Goal: Check status: Check status

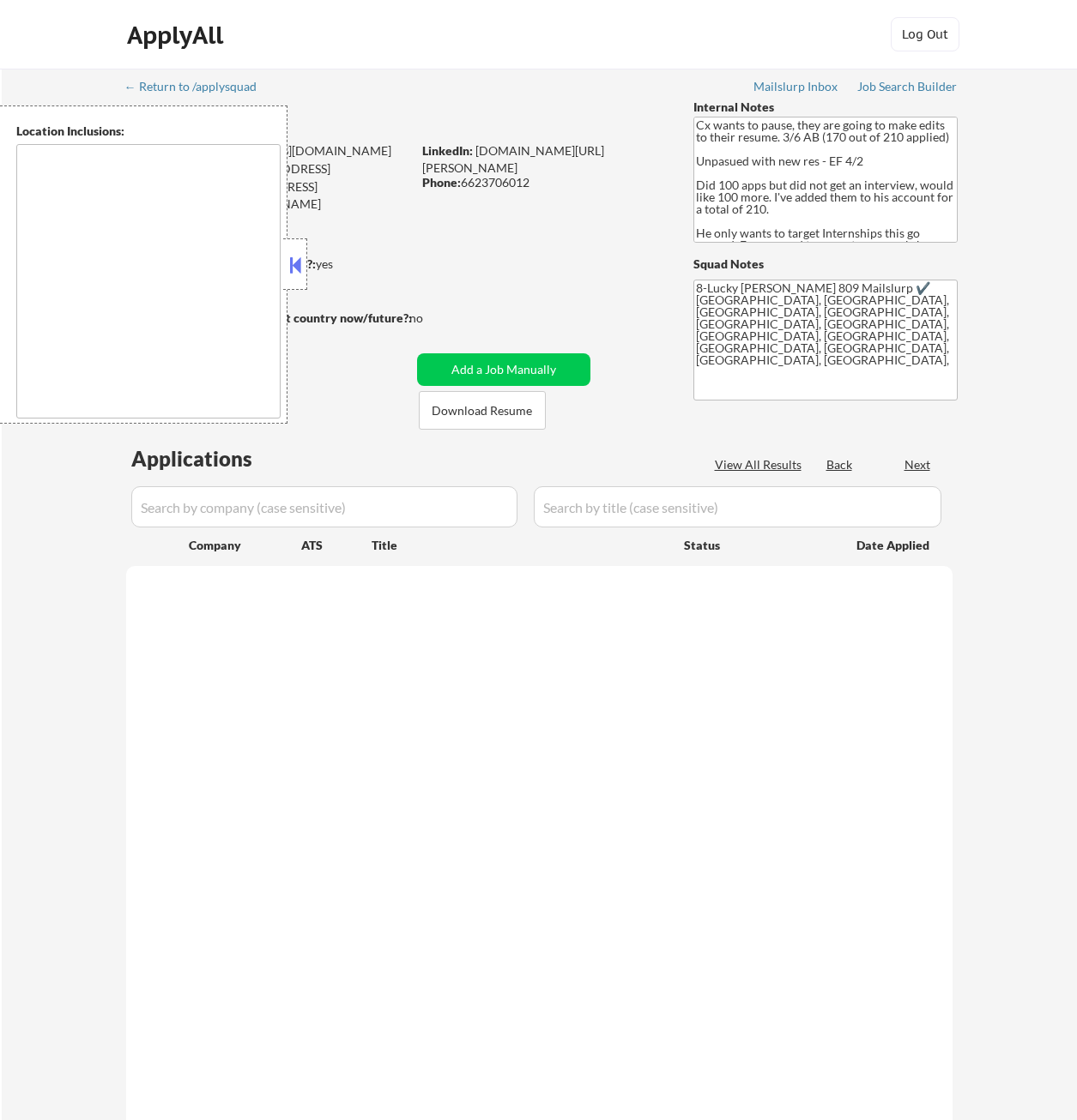
type textarea "[GEOGRAPHIC_DATA], [GEOGRAPHIC_DATA] [GEOGRAPHIC_DATA], [GEOGRAPHIC_DATA] [GEOG…"
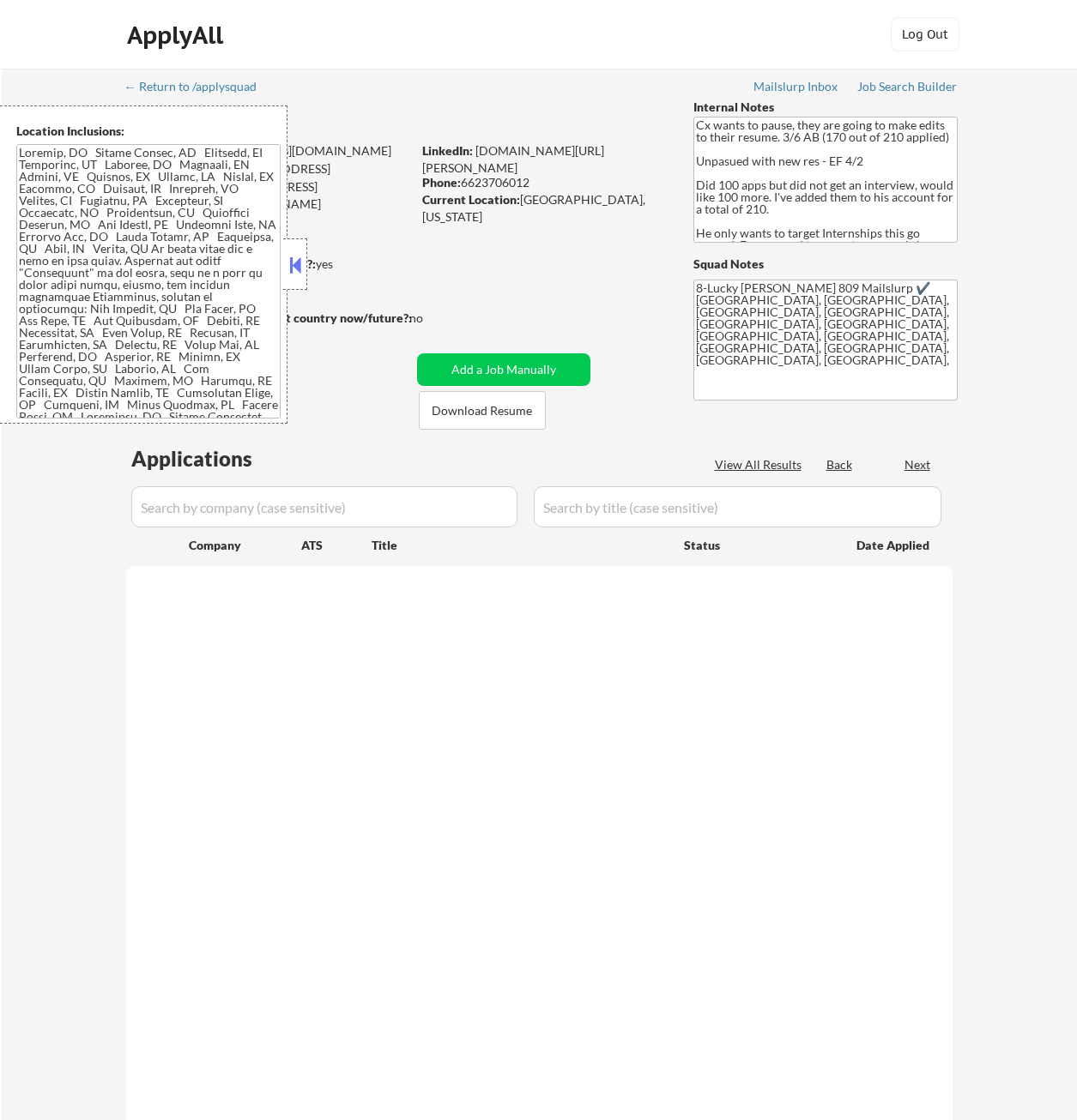
select select ""pending""
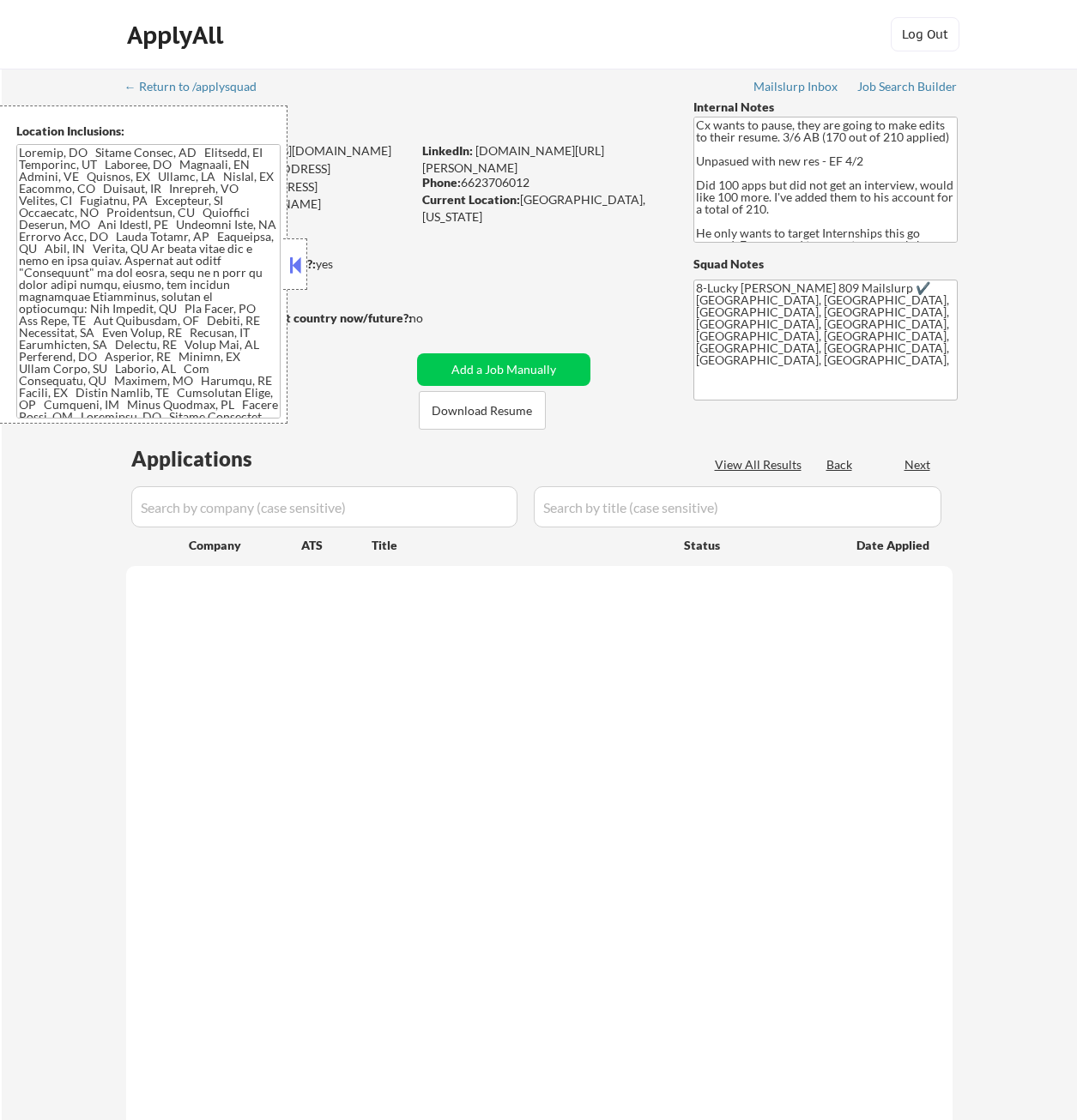
select select ""pending""
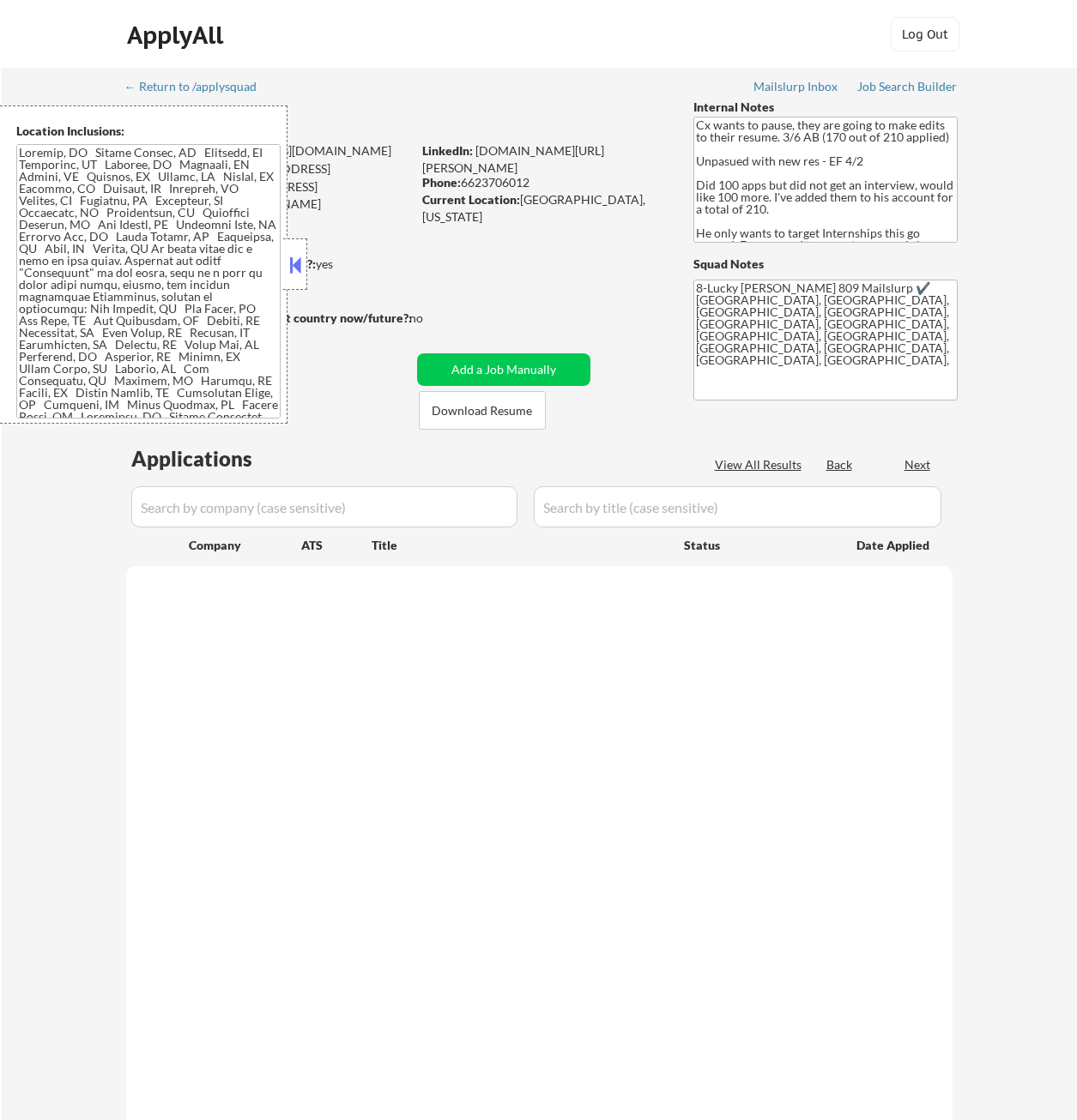
select select ""pending""
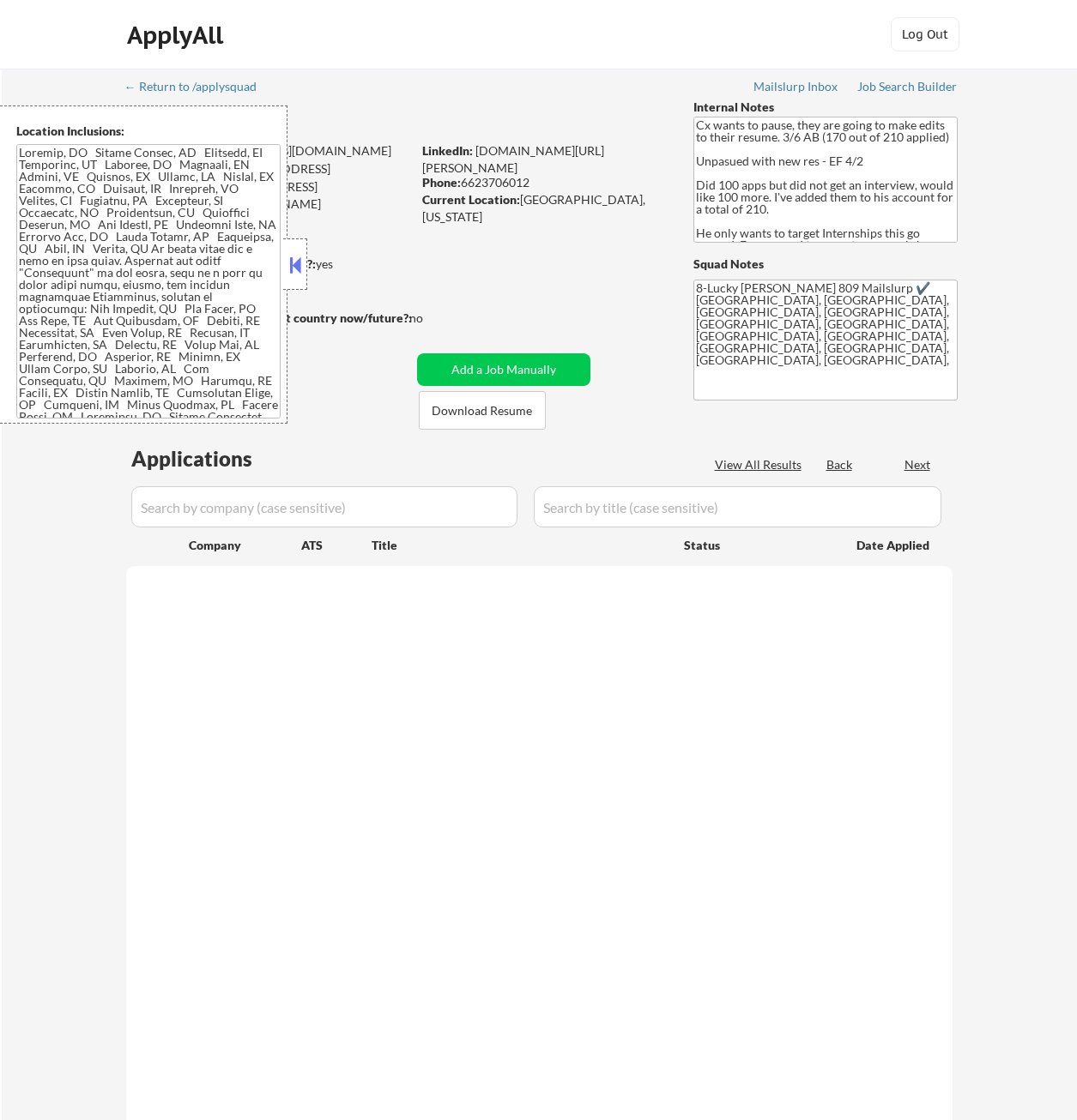
select select ""pending""
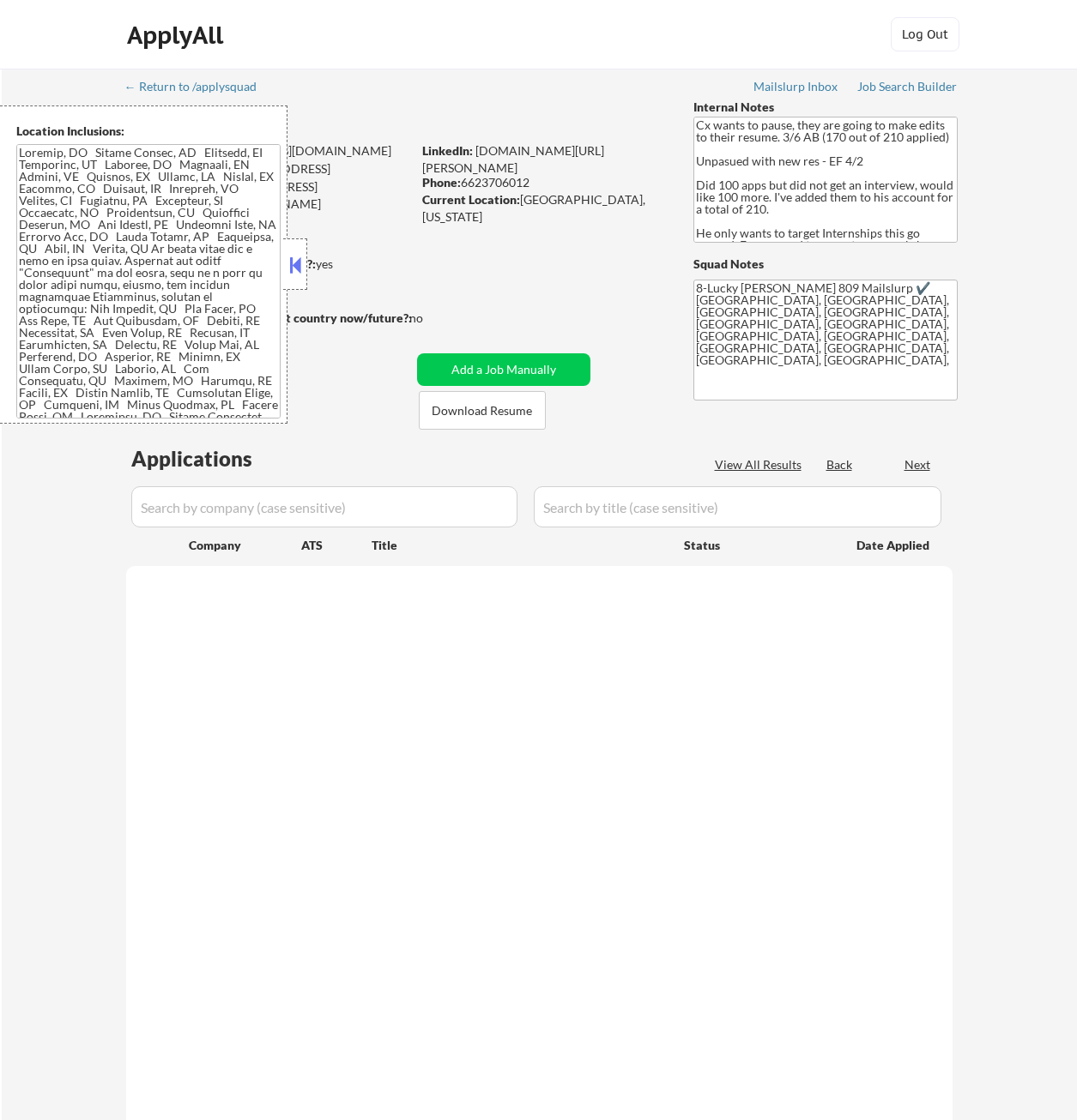
select select ""pending""
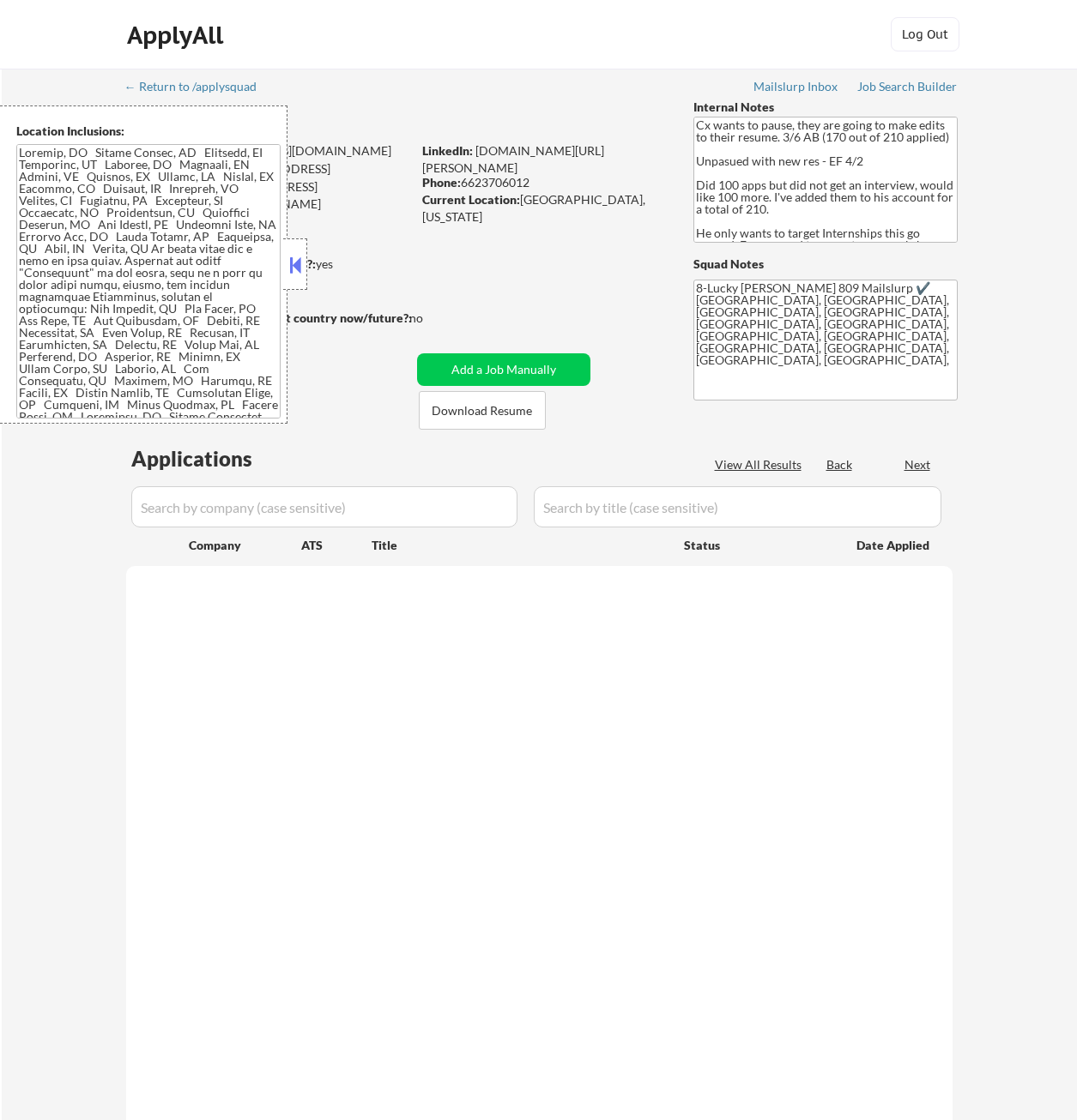
select select ""pending""
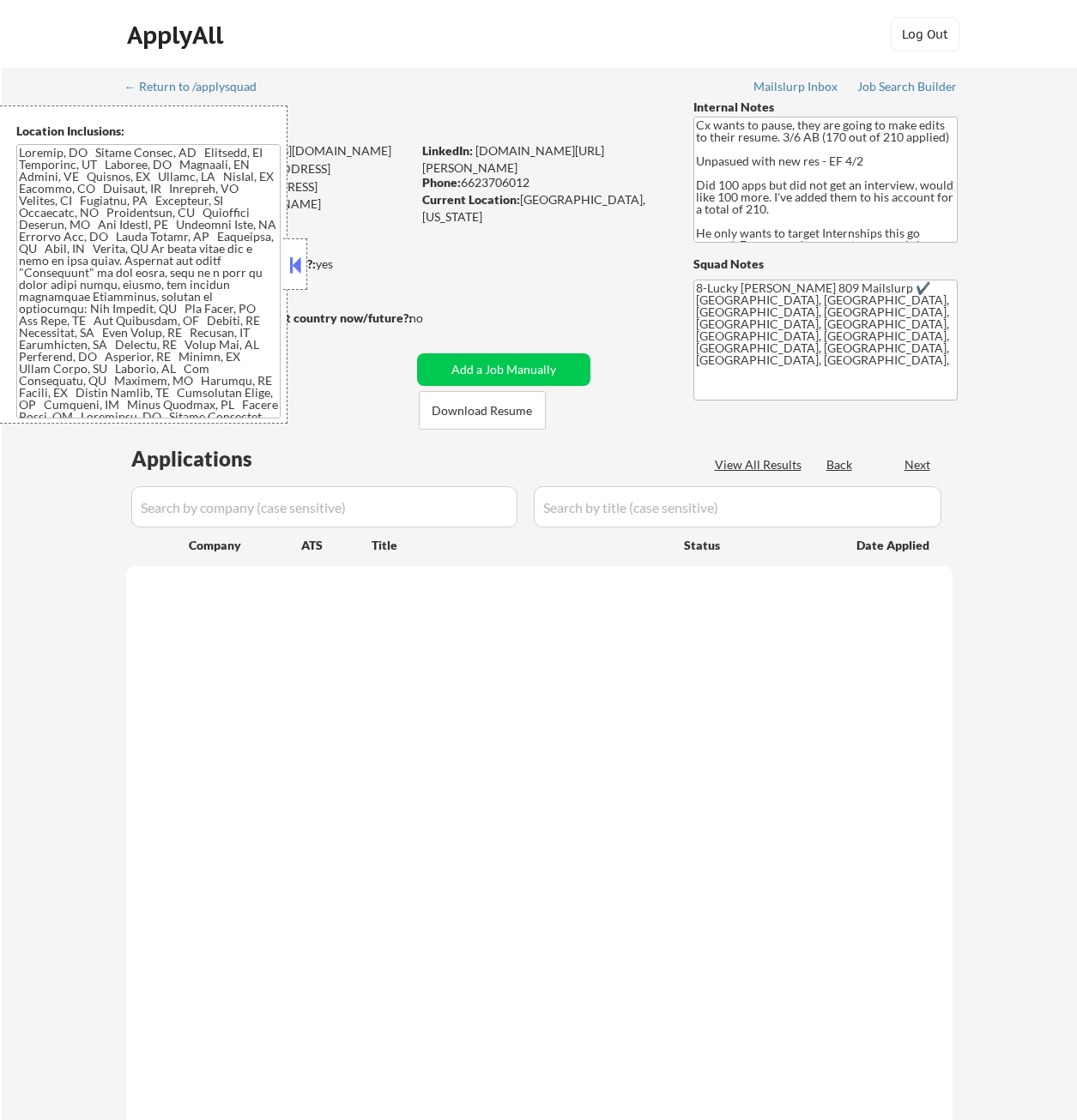
select select ""pending""
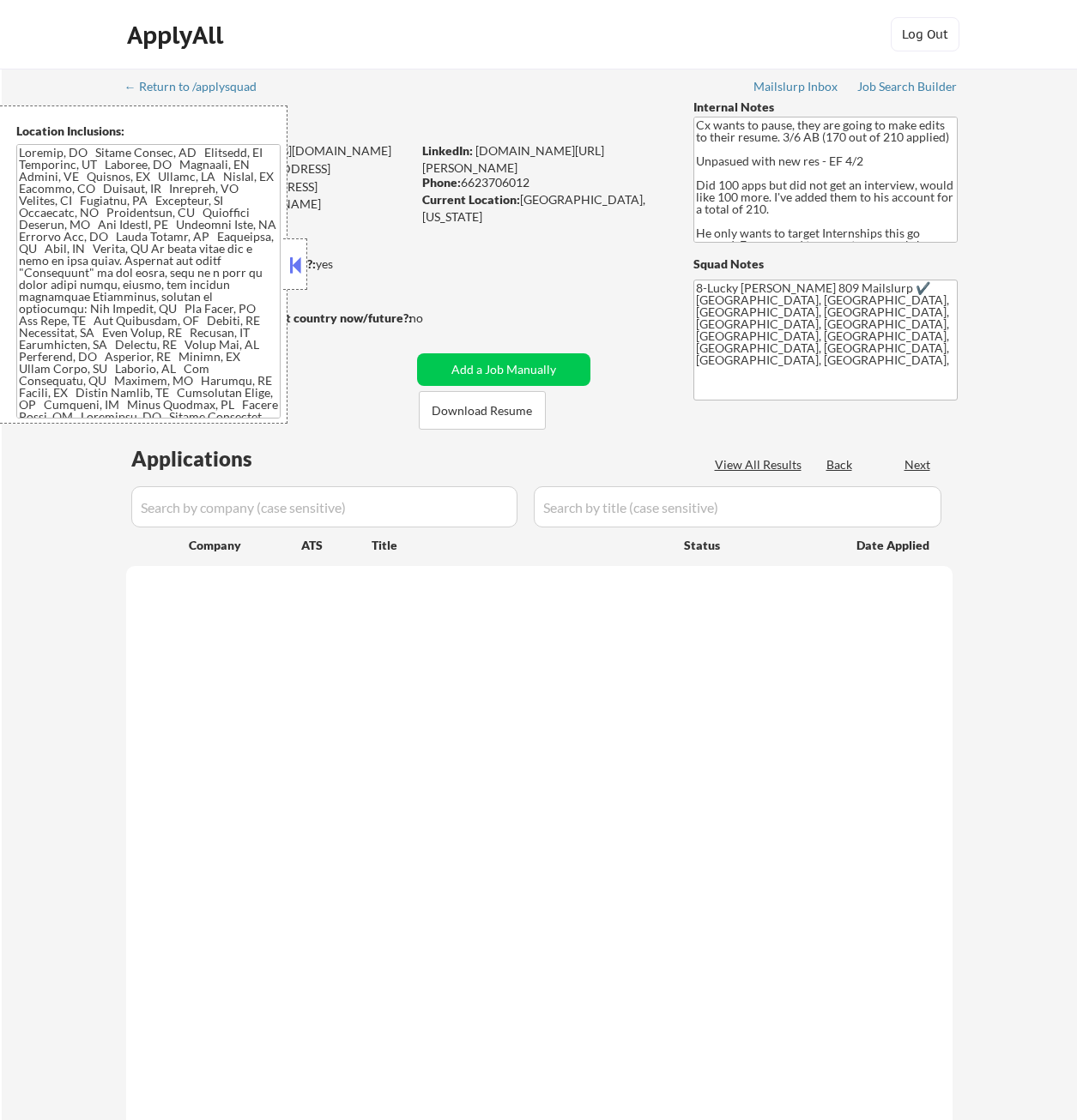
select select ""pending""
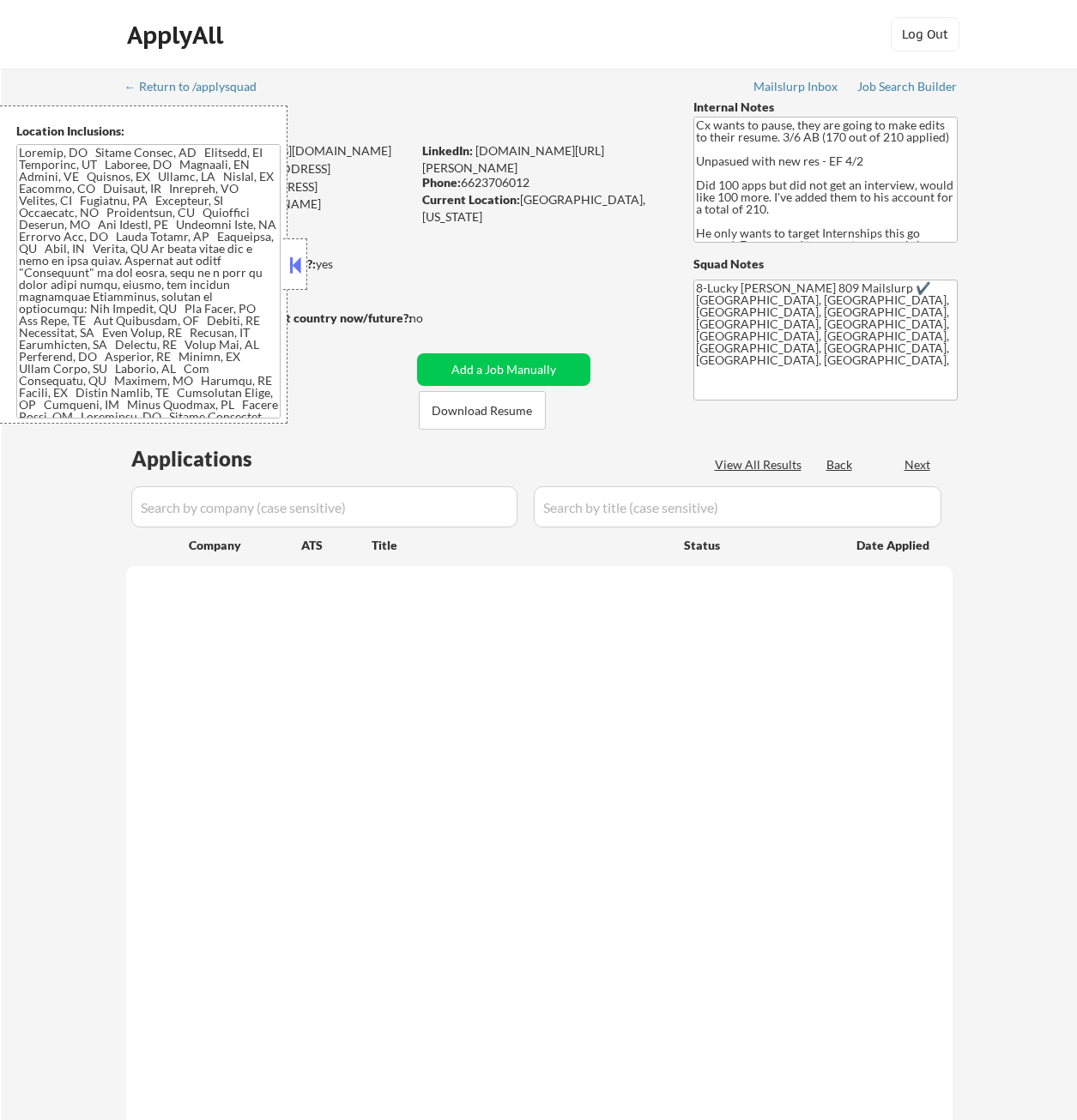
select select ""pending""
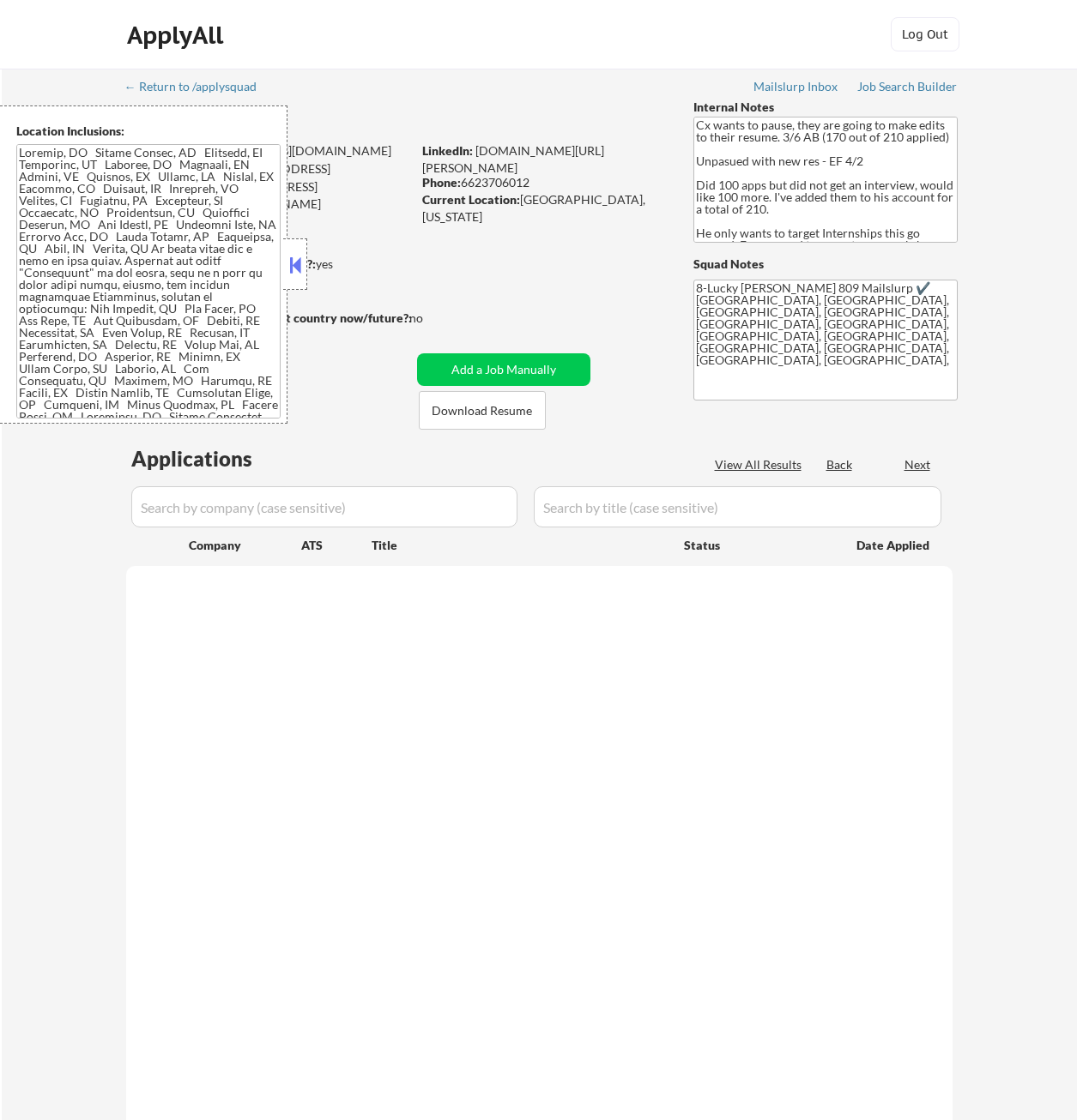
select select ""pending""
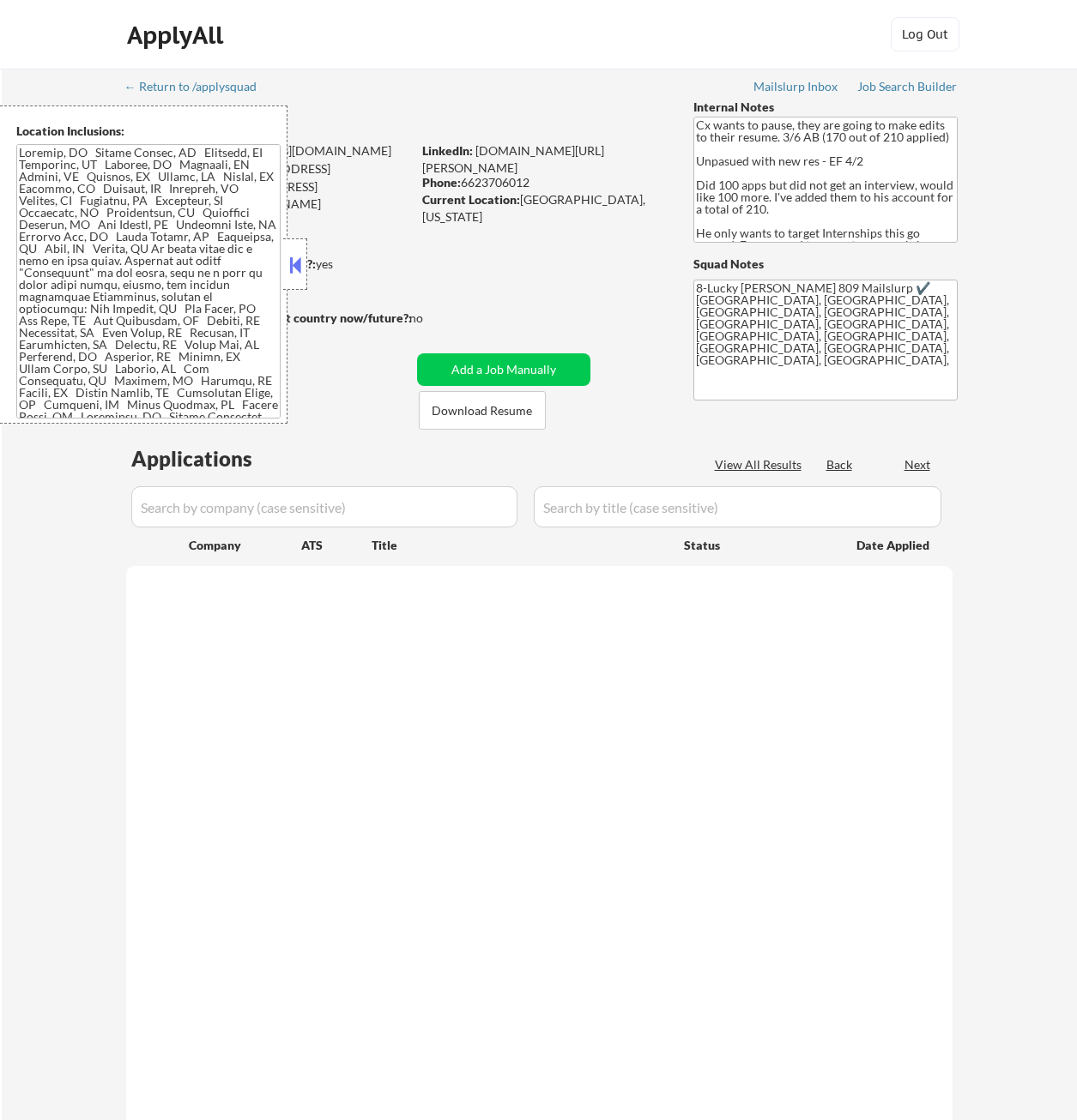
select select ""pending""
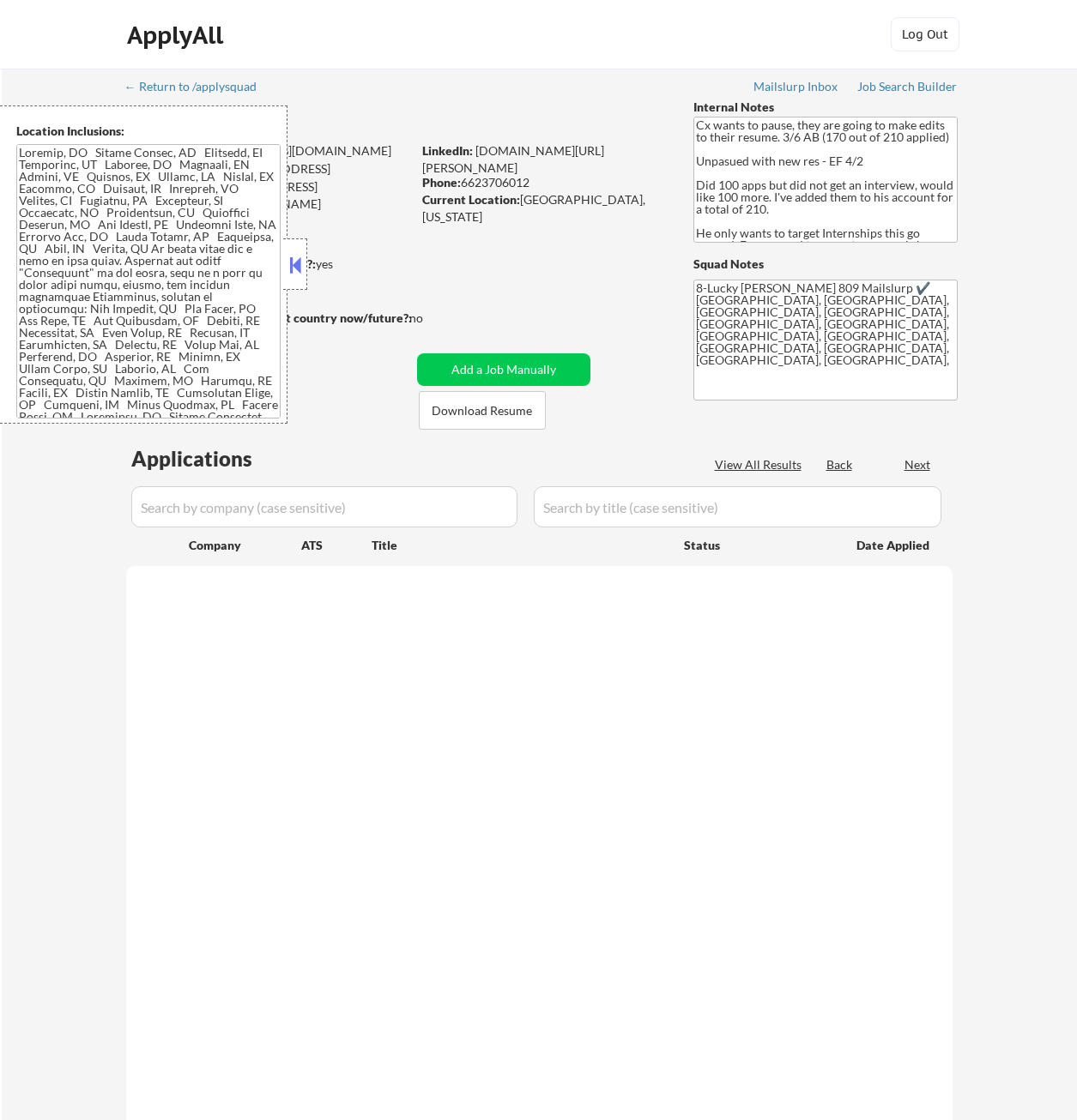
select select ""pending""
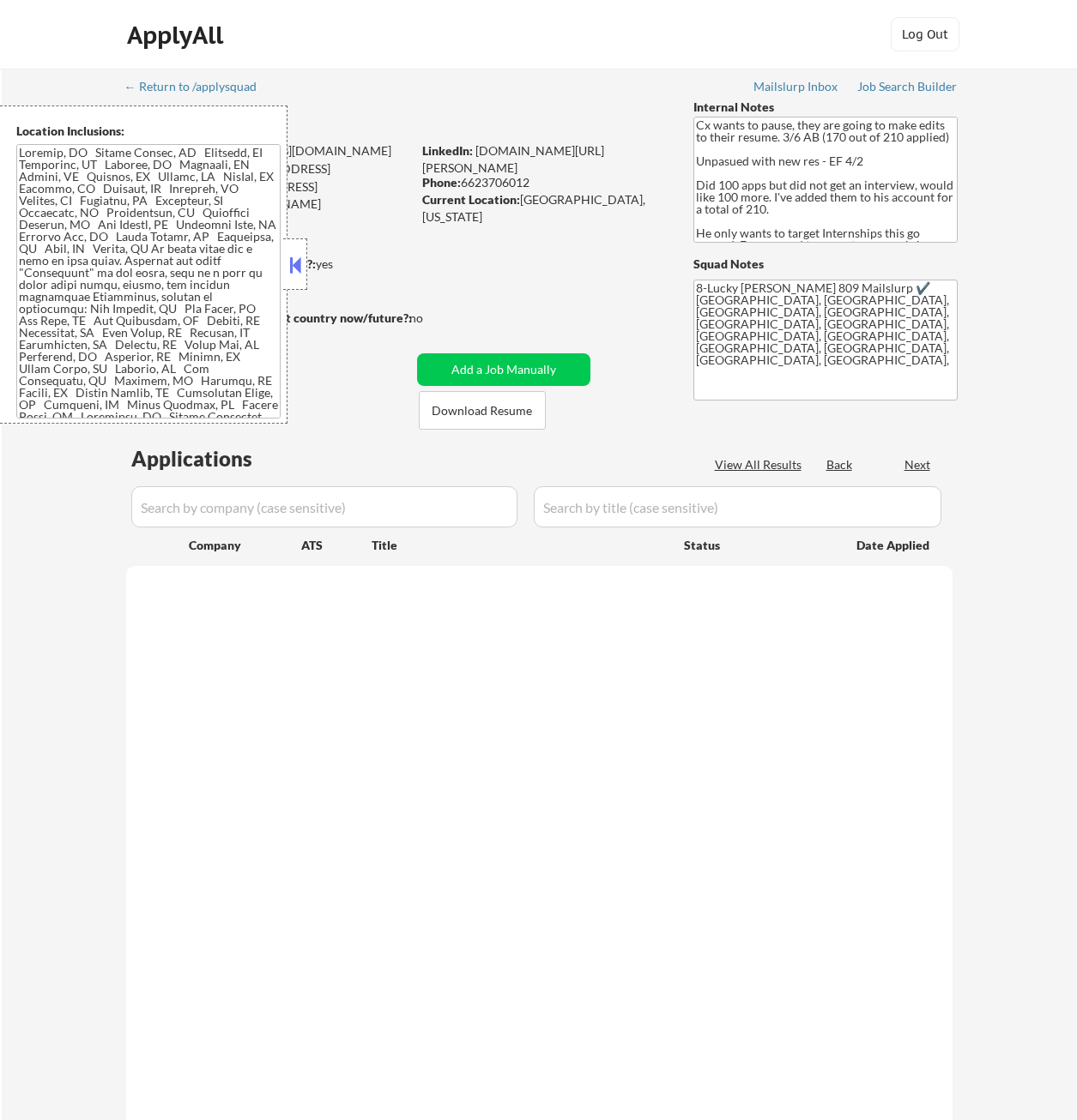
select select ""pending""
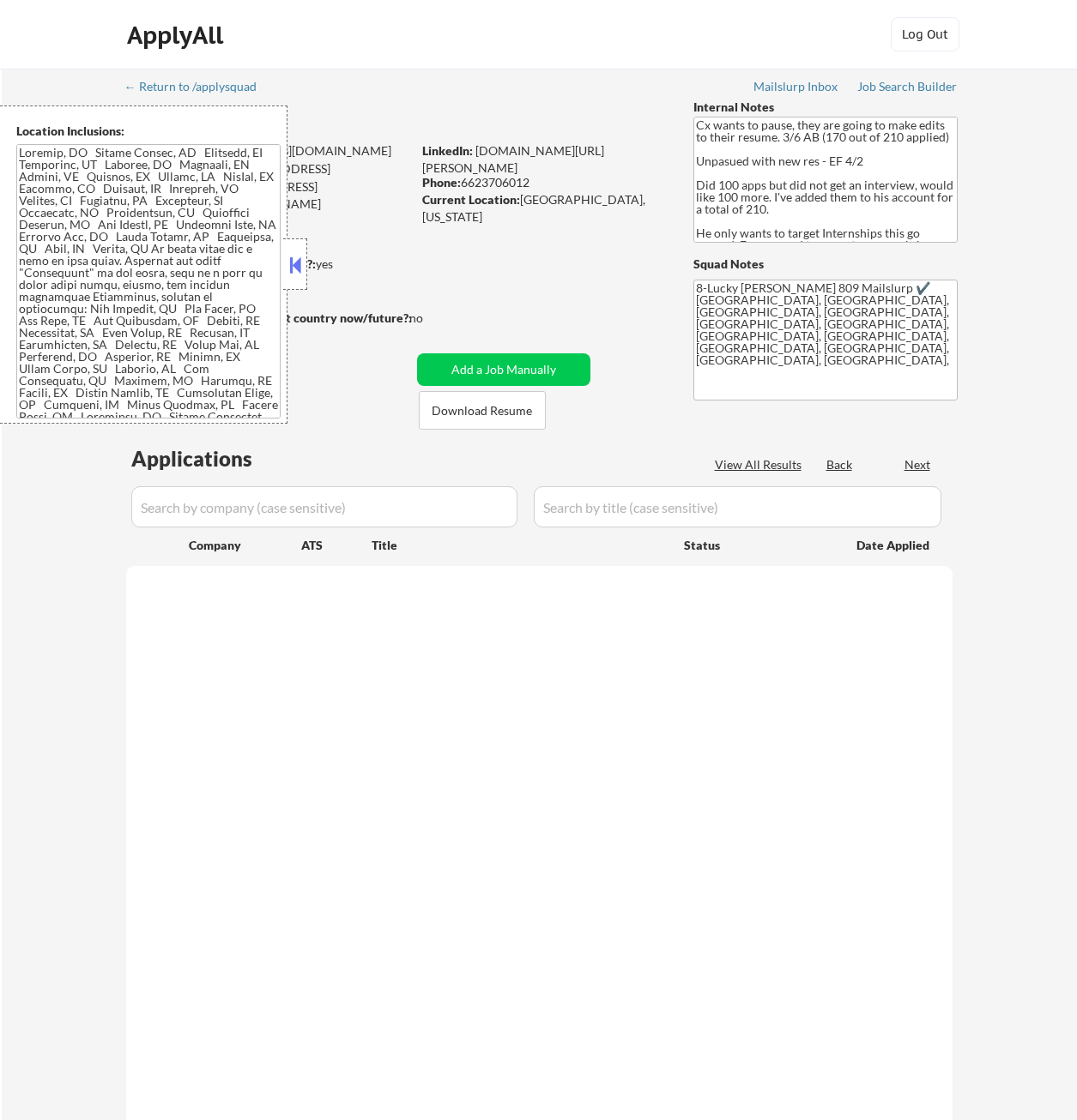
select select ""pending""
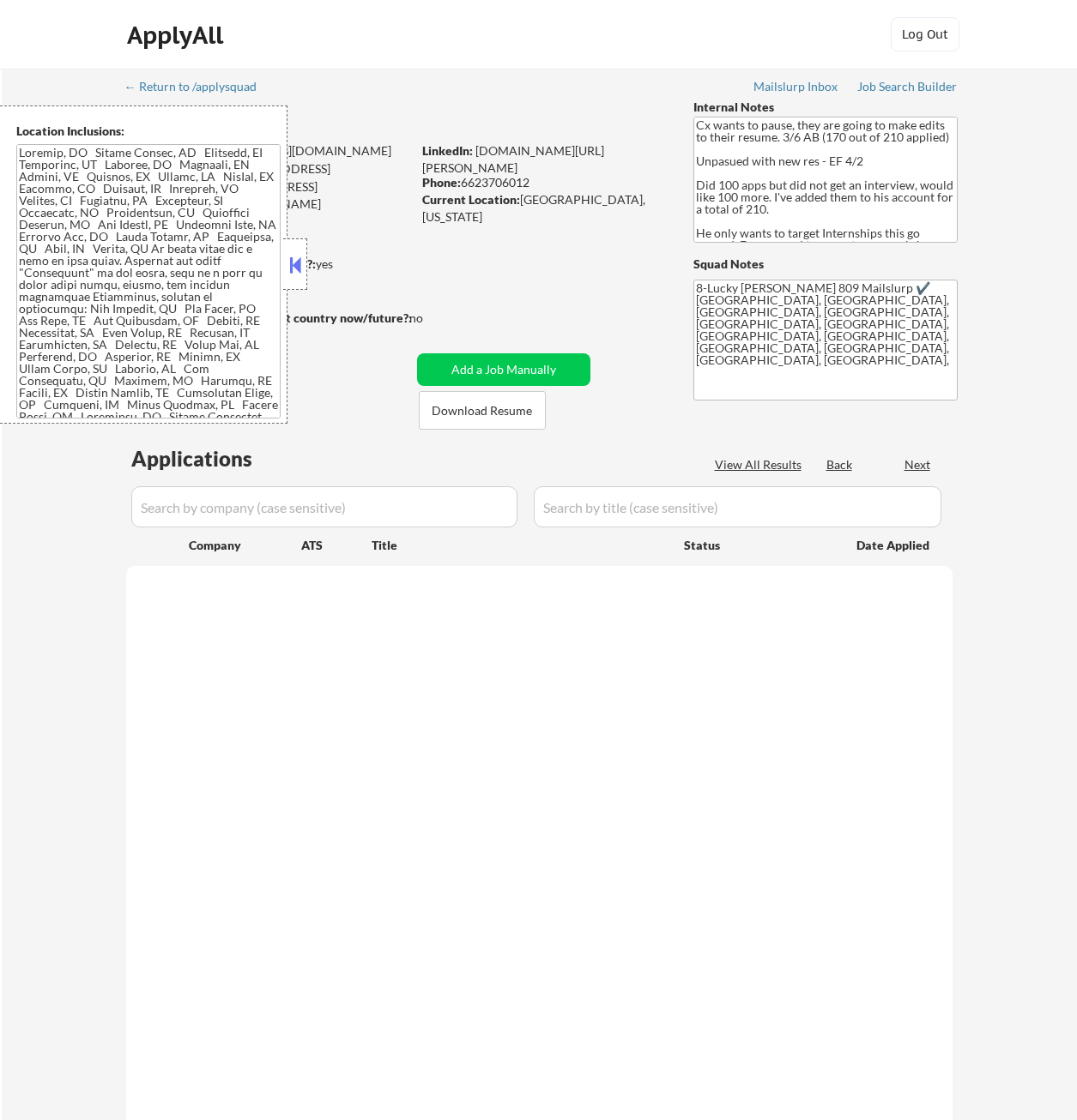
select select ""pending""
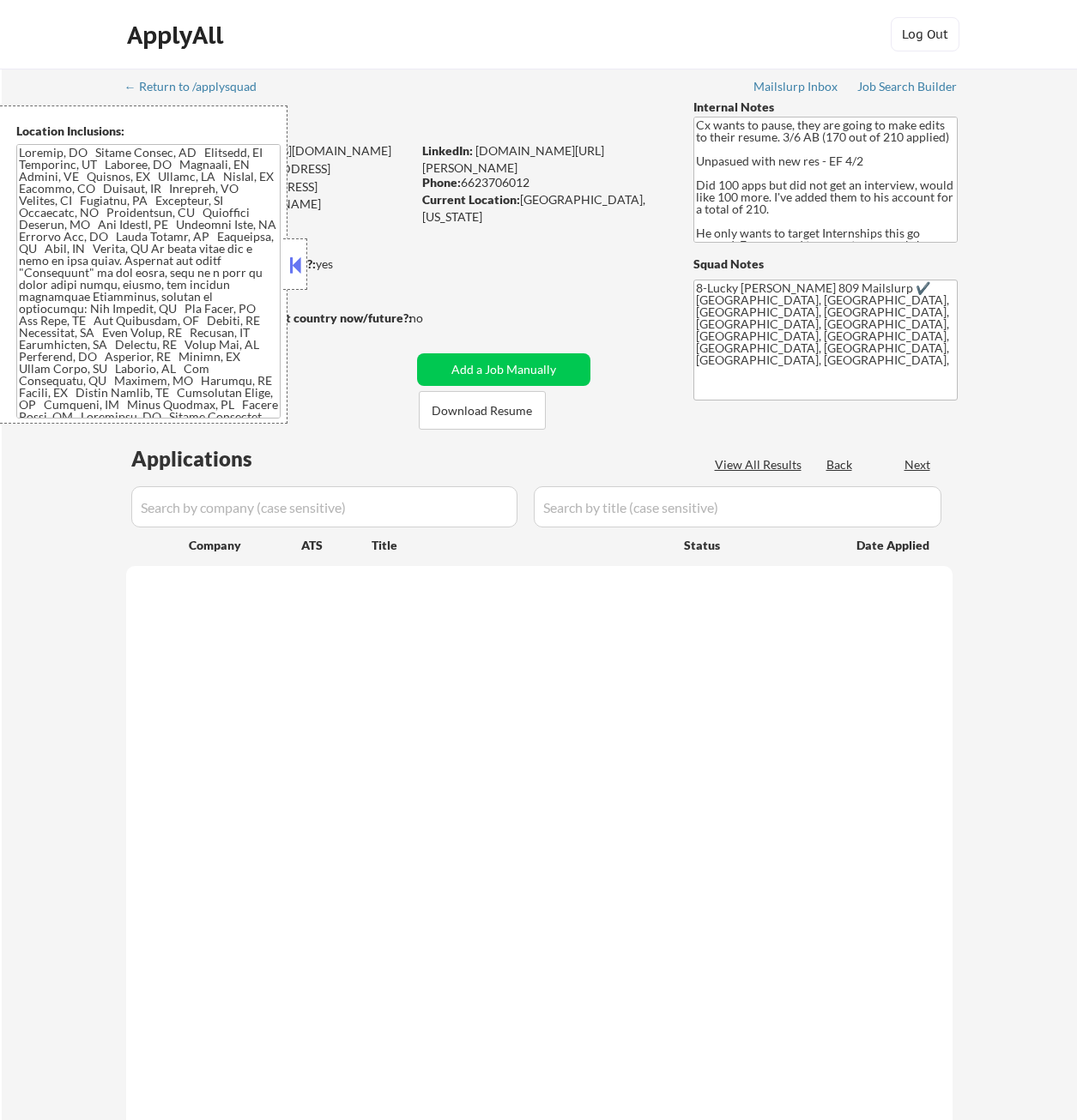
select select ""pending""
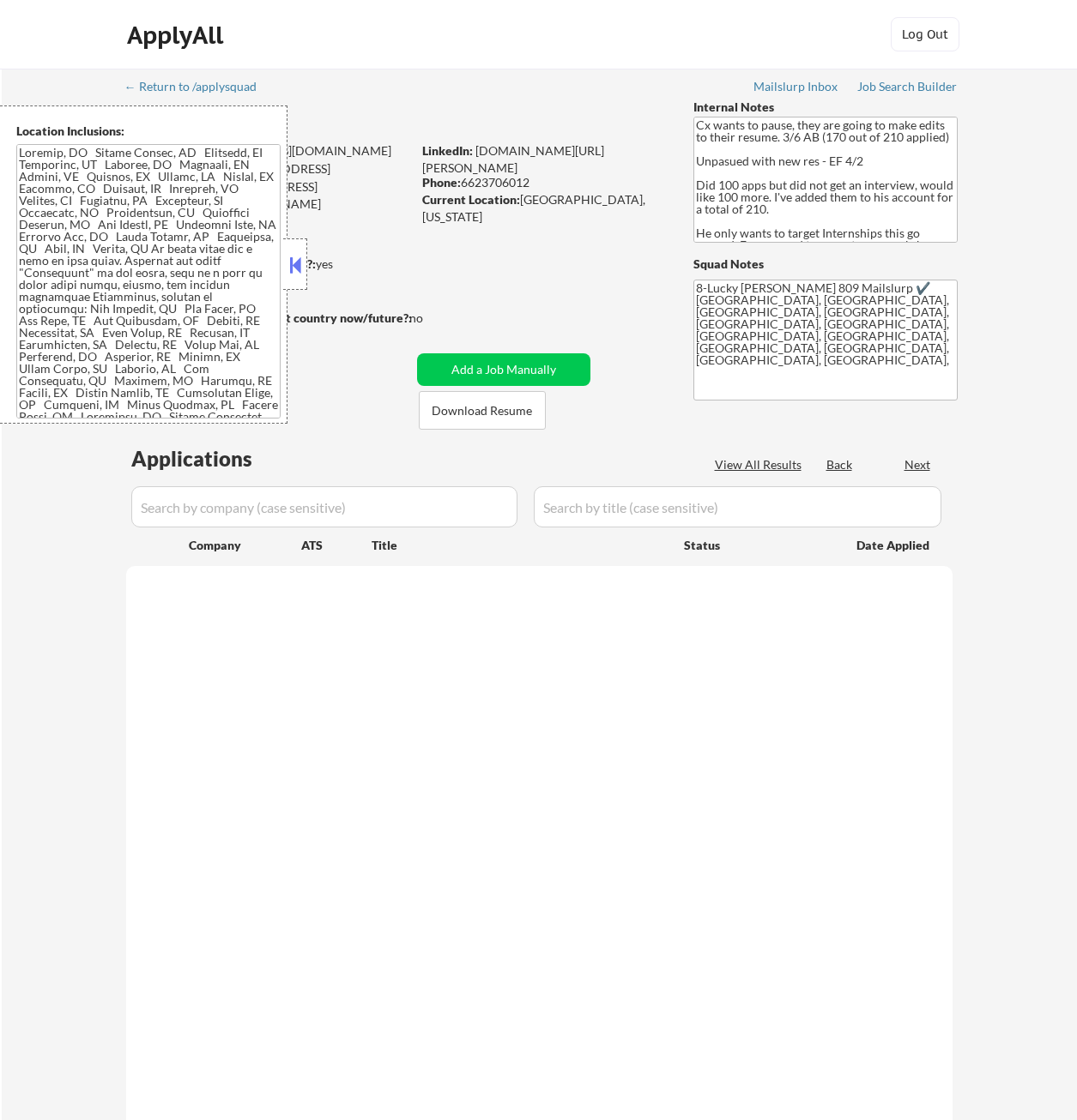
select select ""pending""
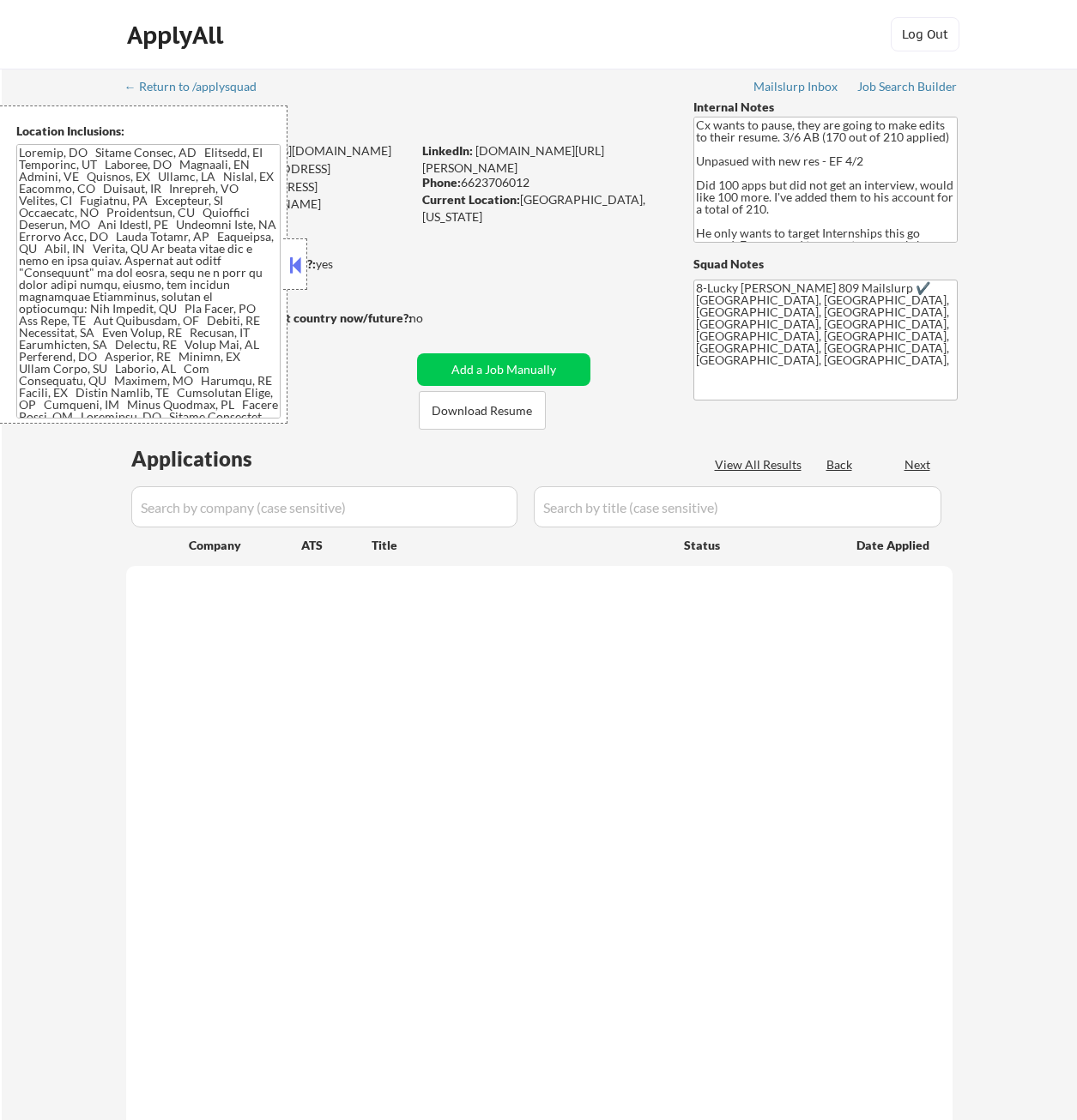
select select ""pending""
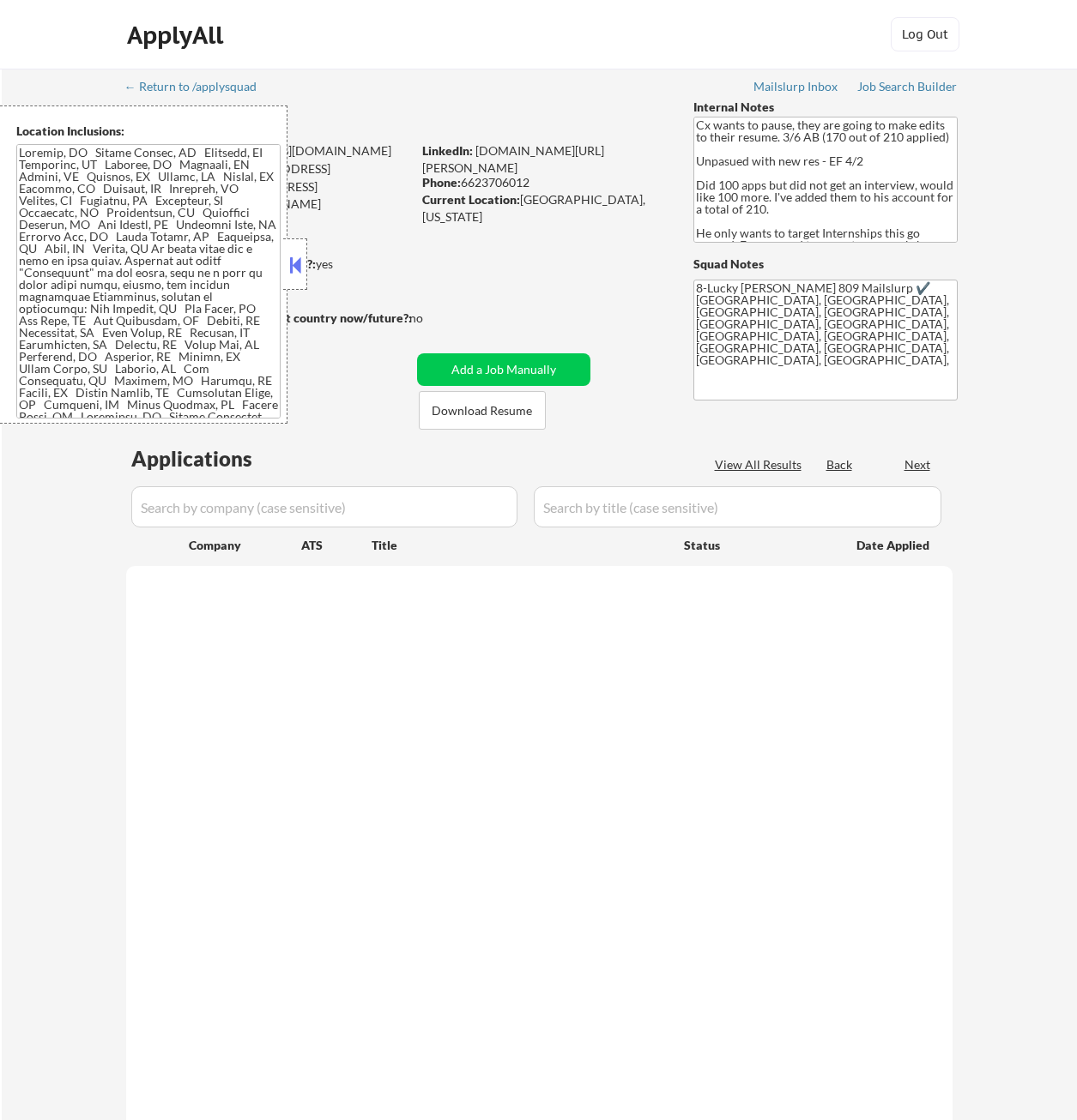
select select ""pending""
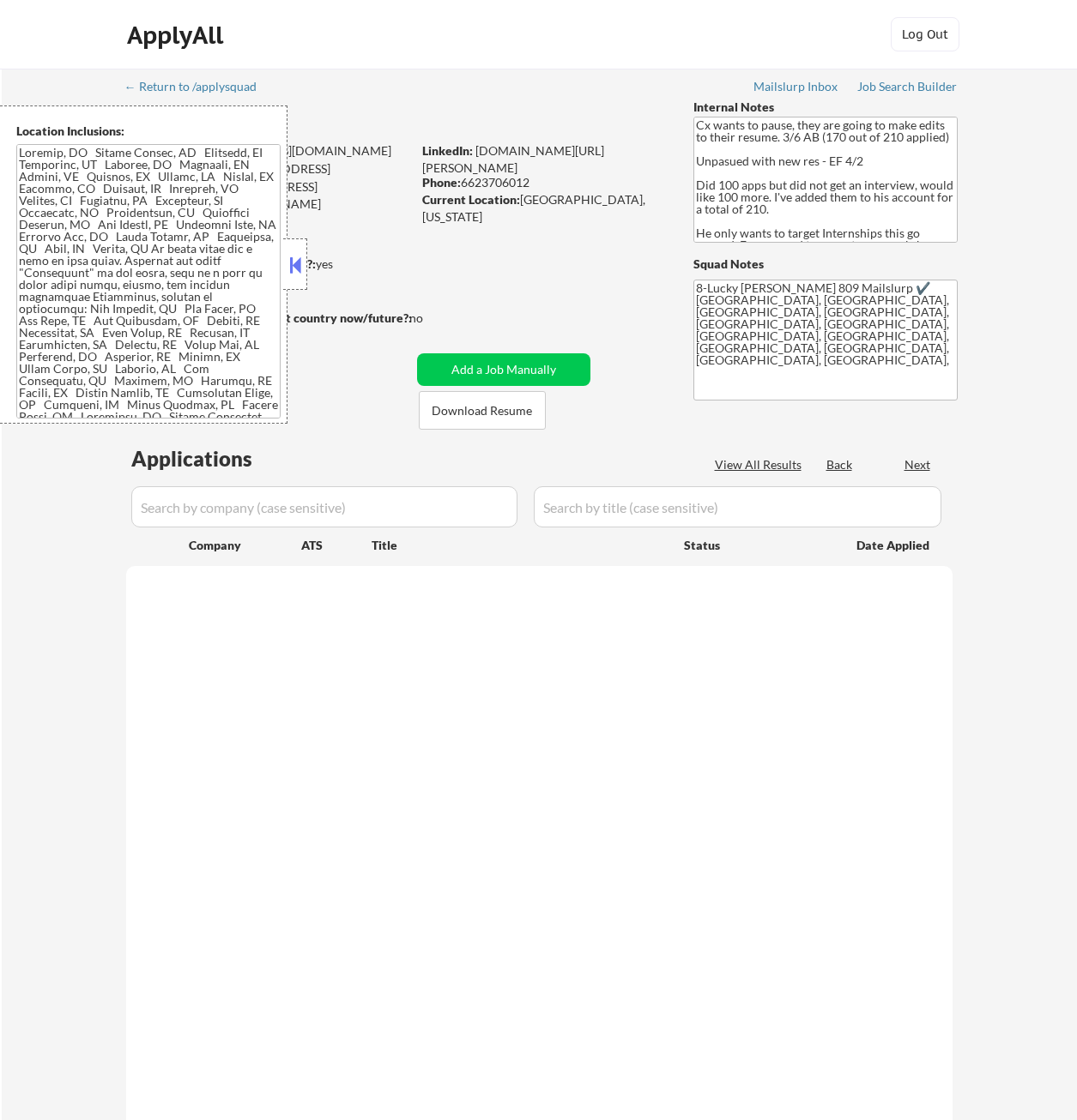
select select ""pending""
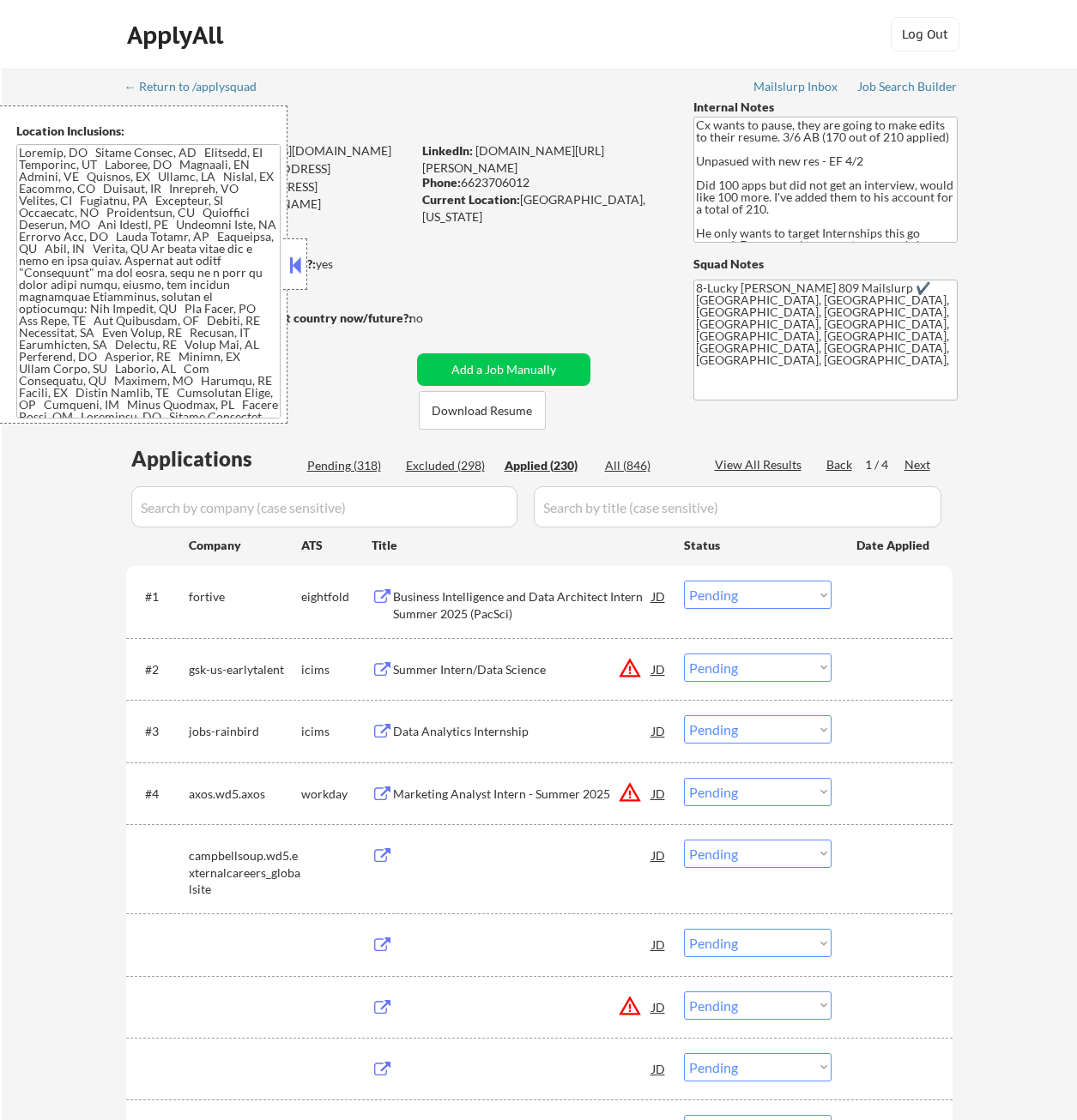
click at [560, 466] on div "Applied (230)" at bounding box center [547, 466] width 86 height 17
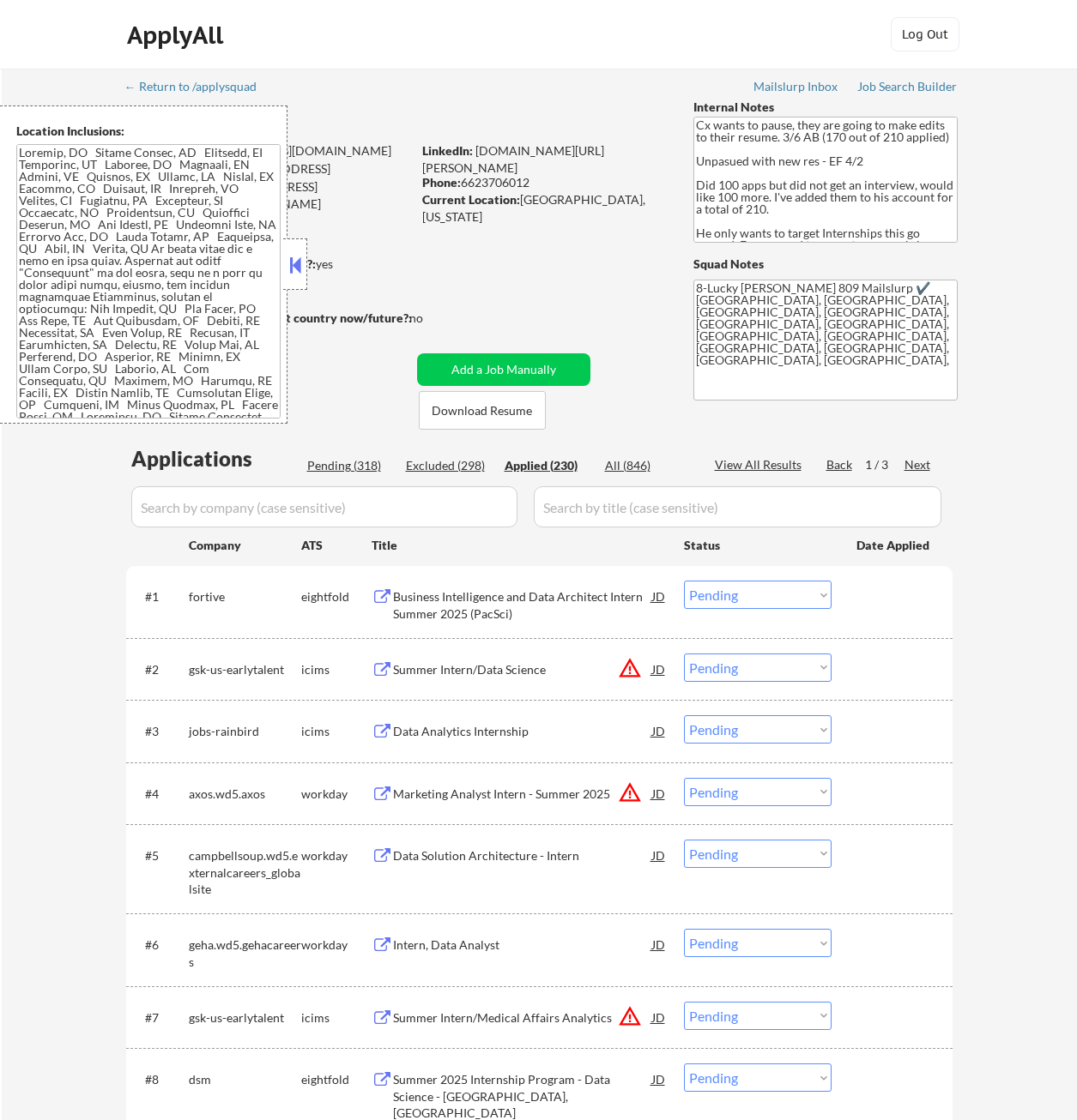
select select ""applied""
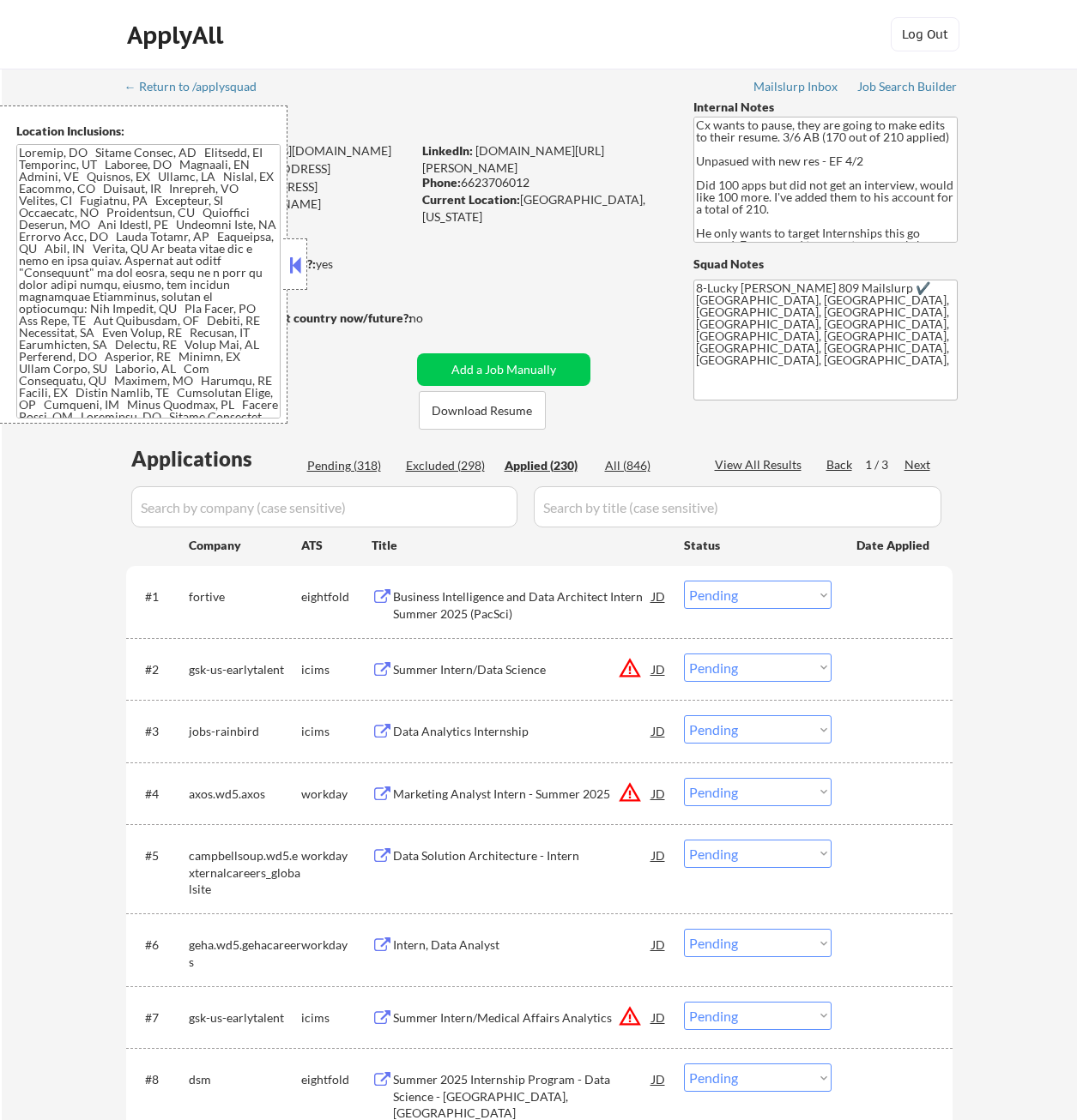
select select ""applied""
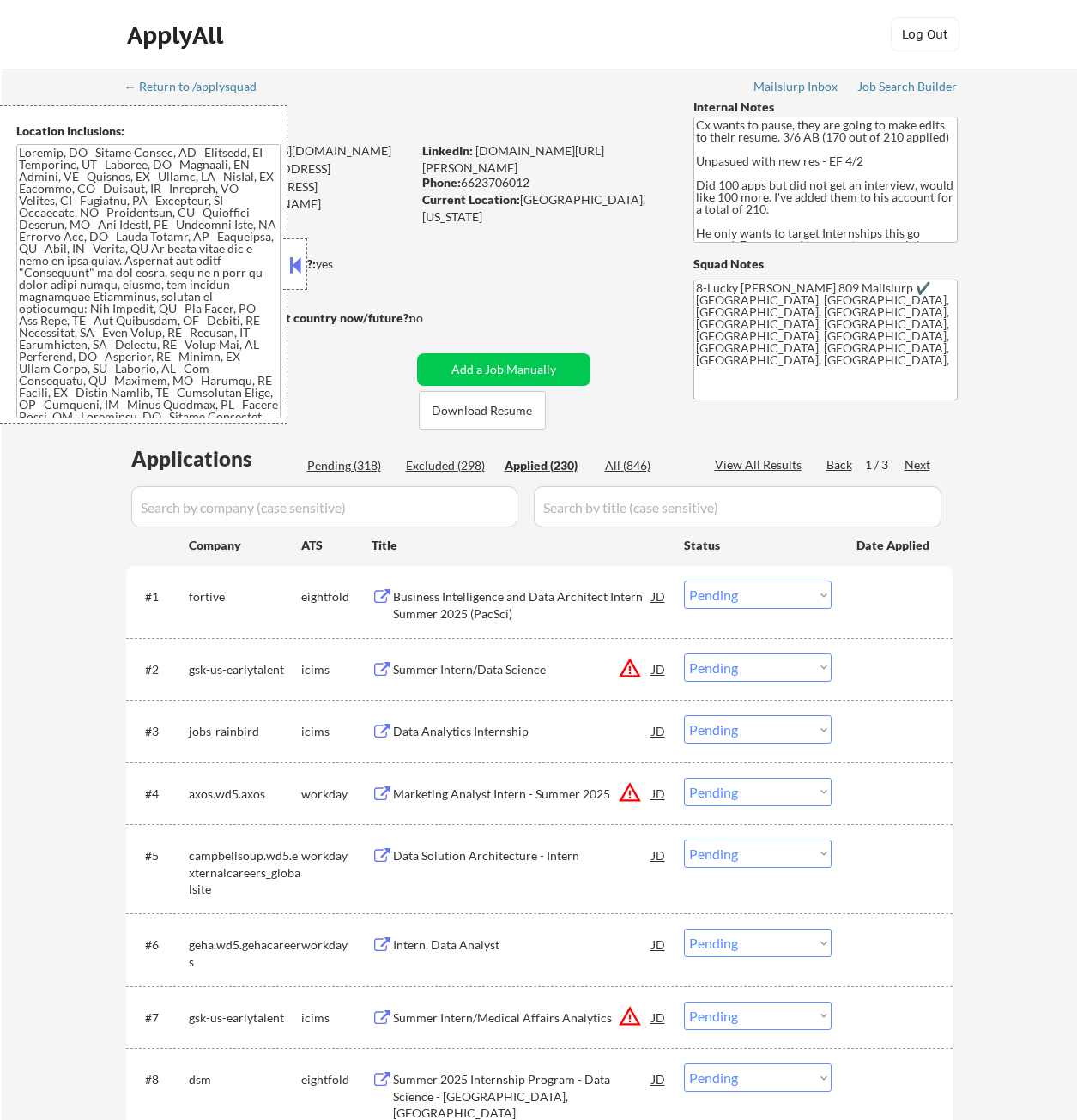
select select ""applied""
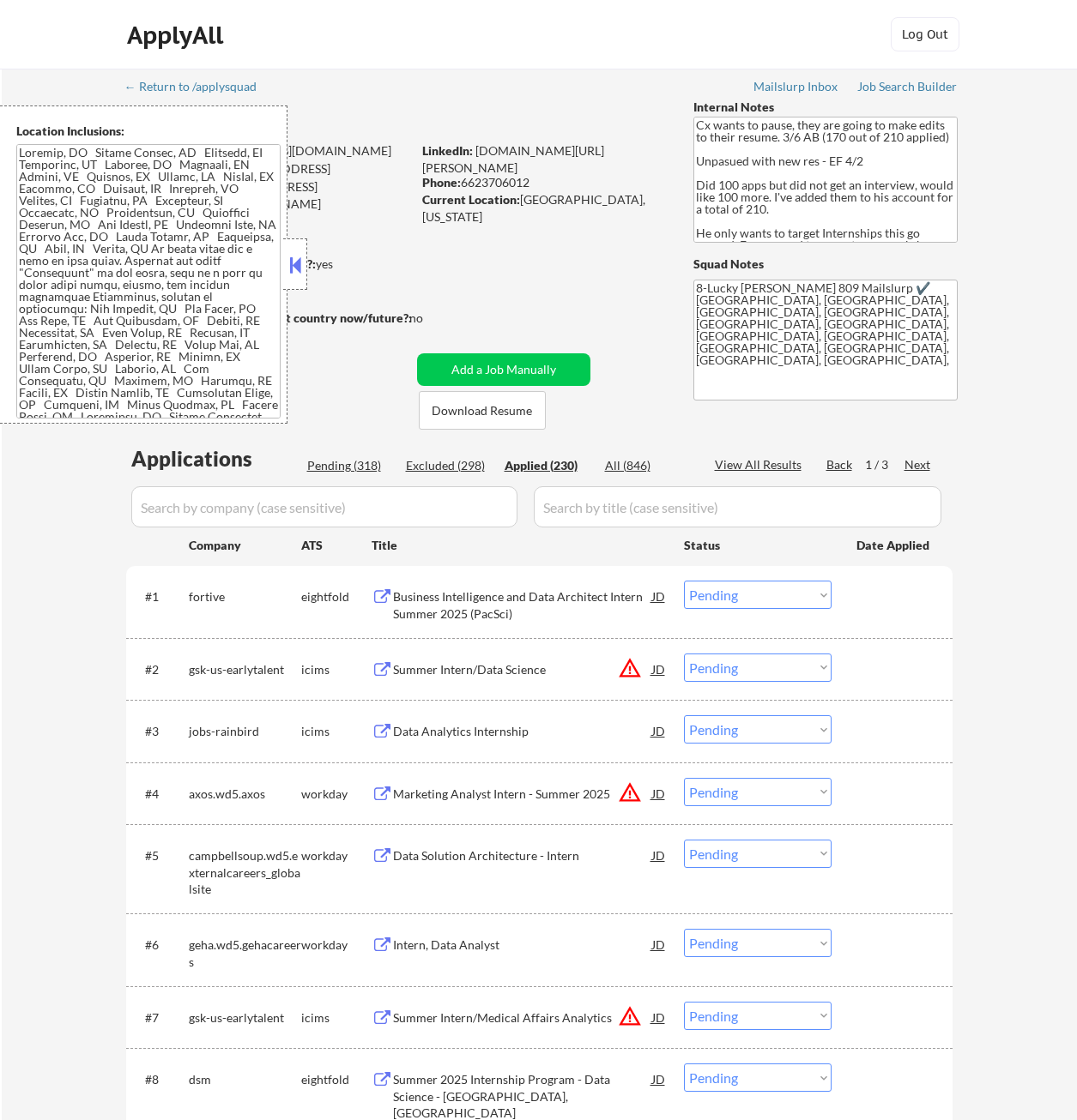
select select ""applied""
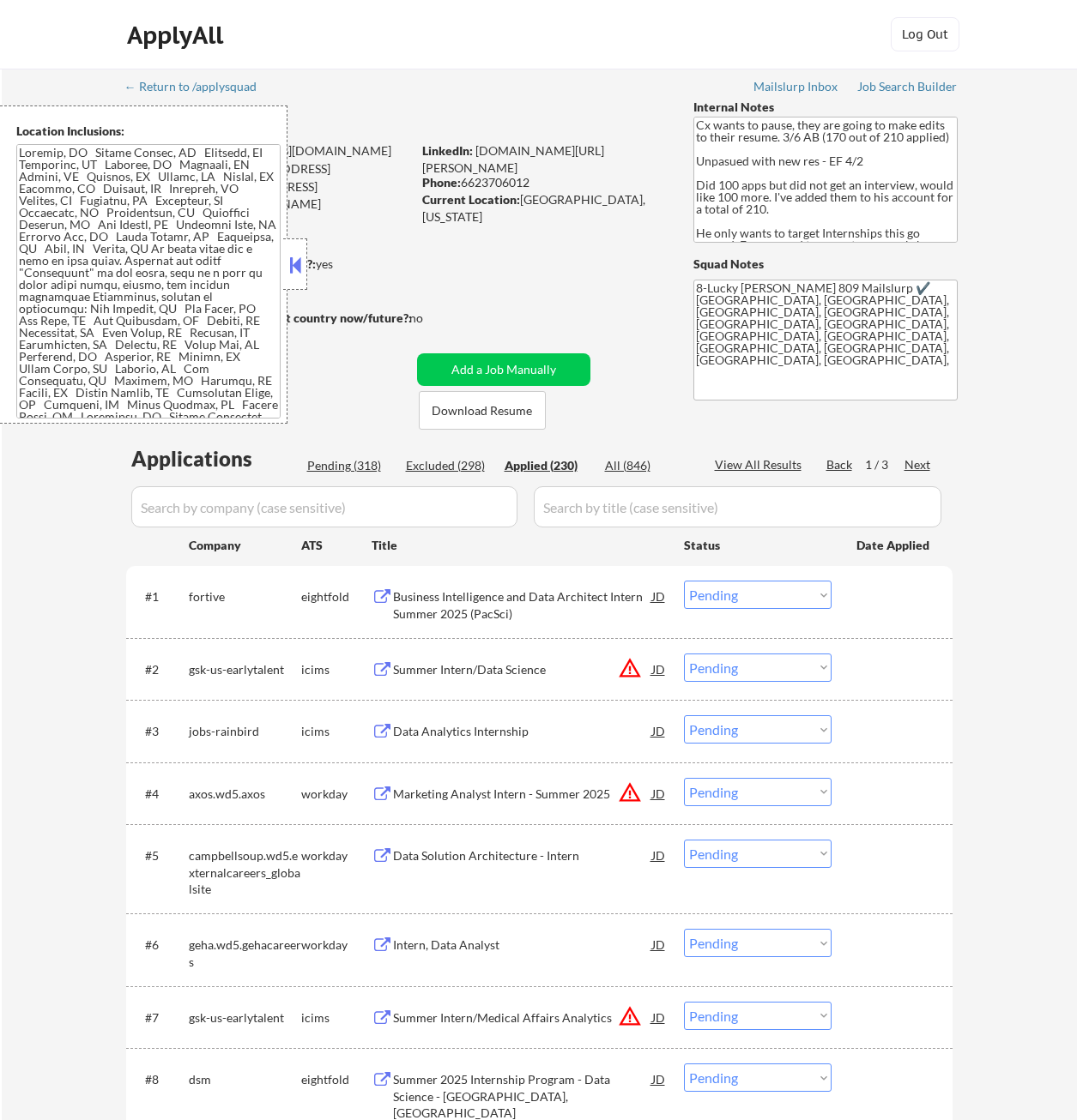
select select ""applied""
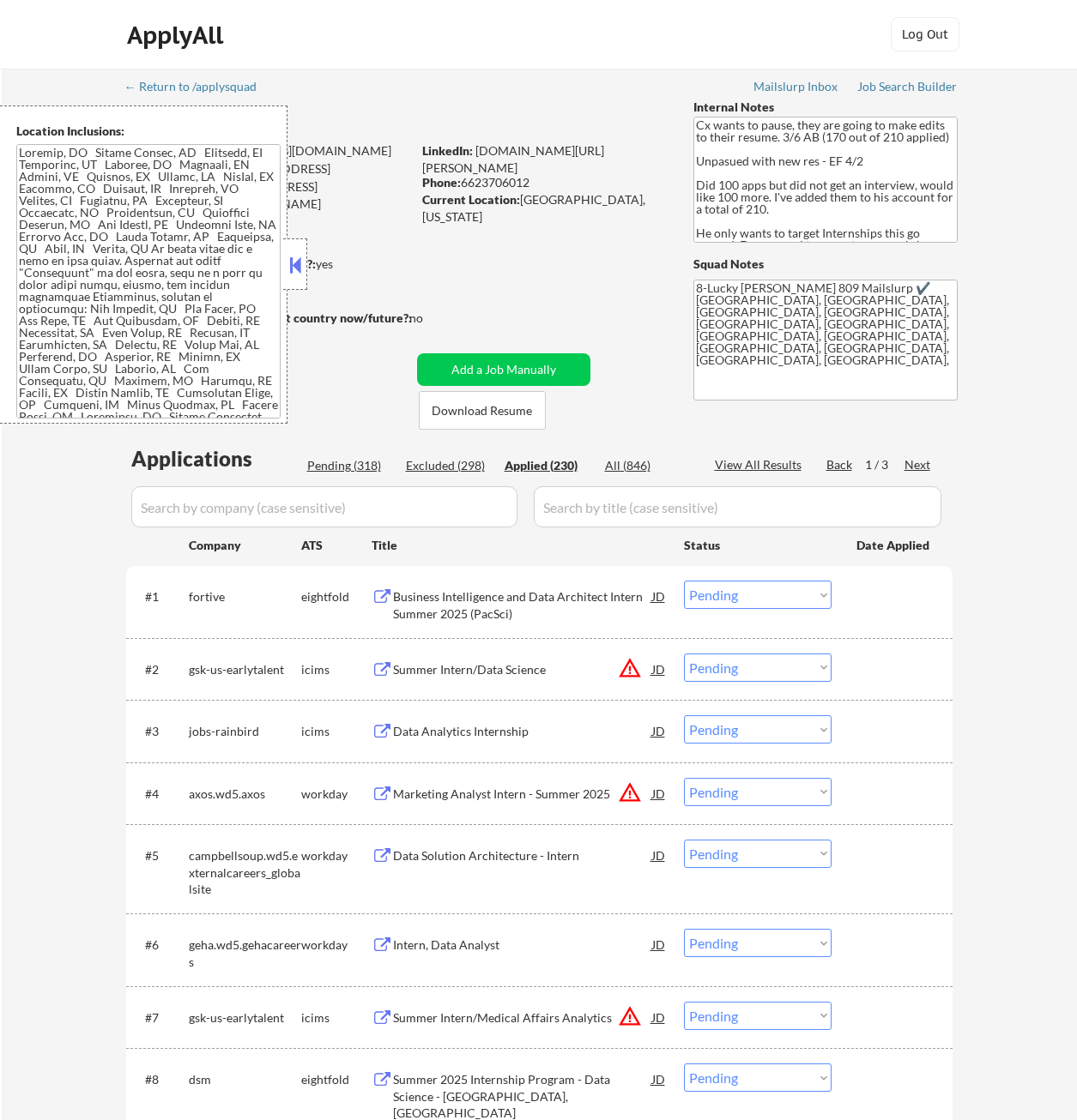
select select ""applied""
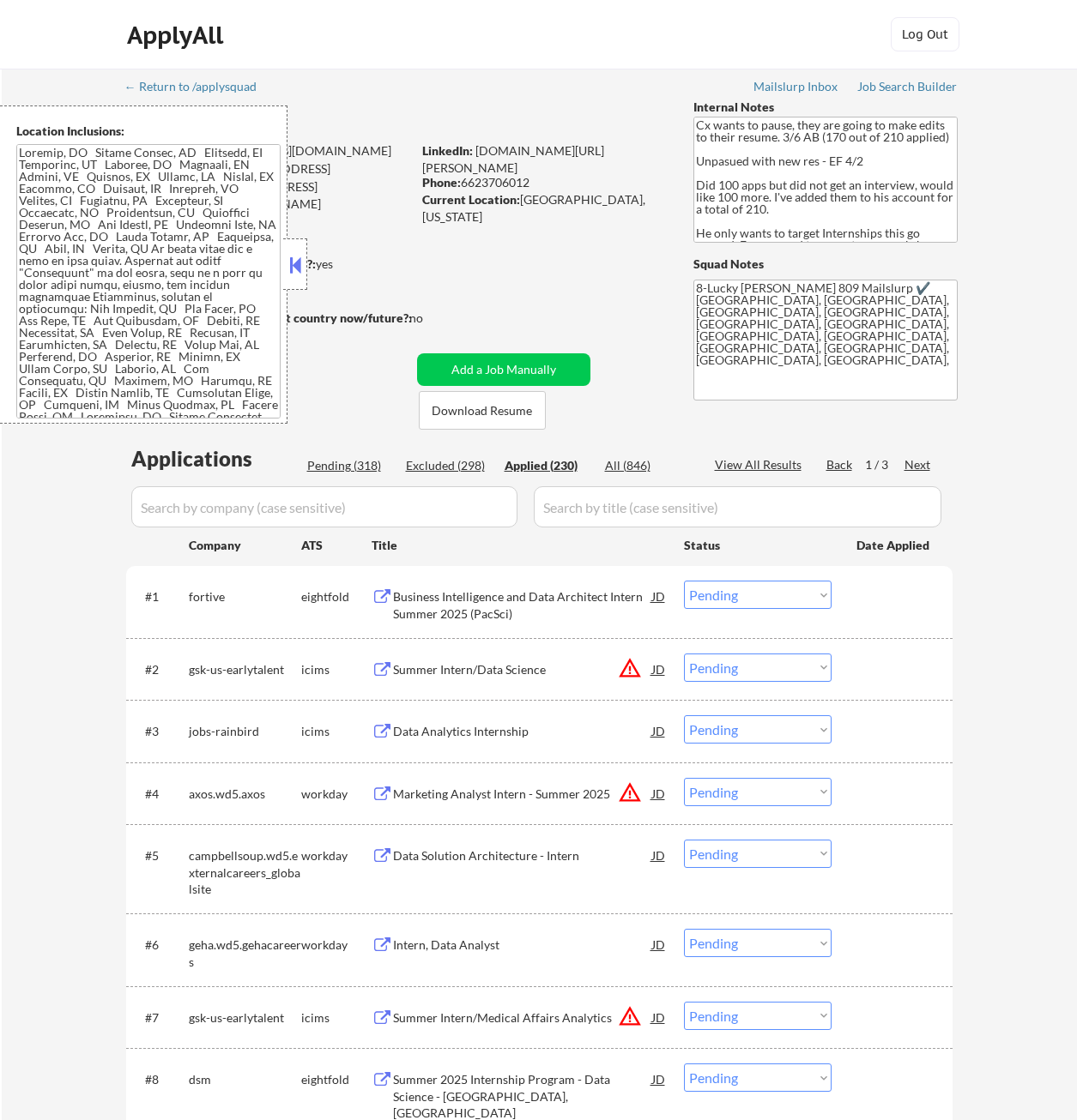
select select ""applied""
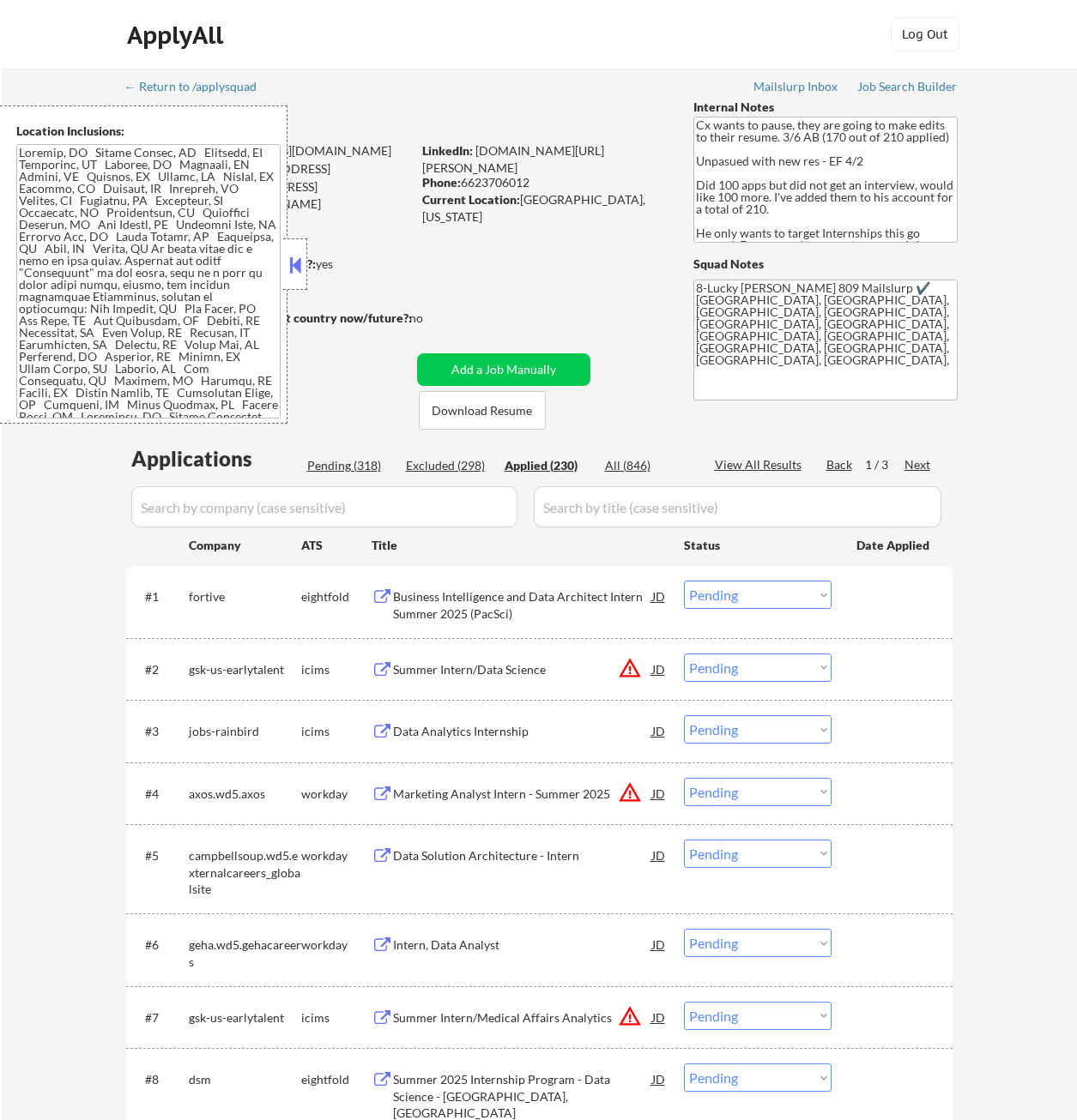
select select ""applied""
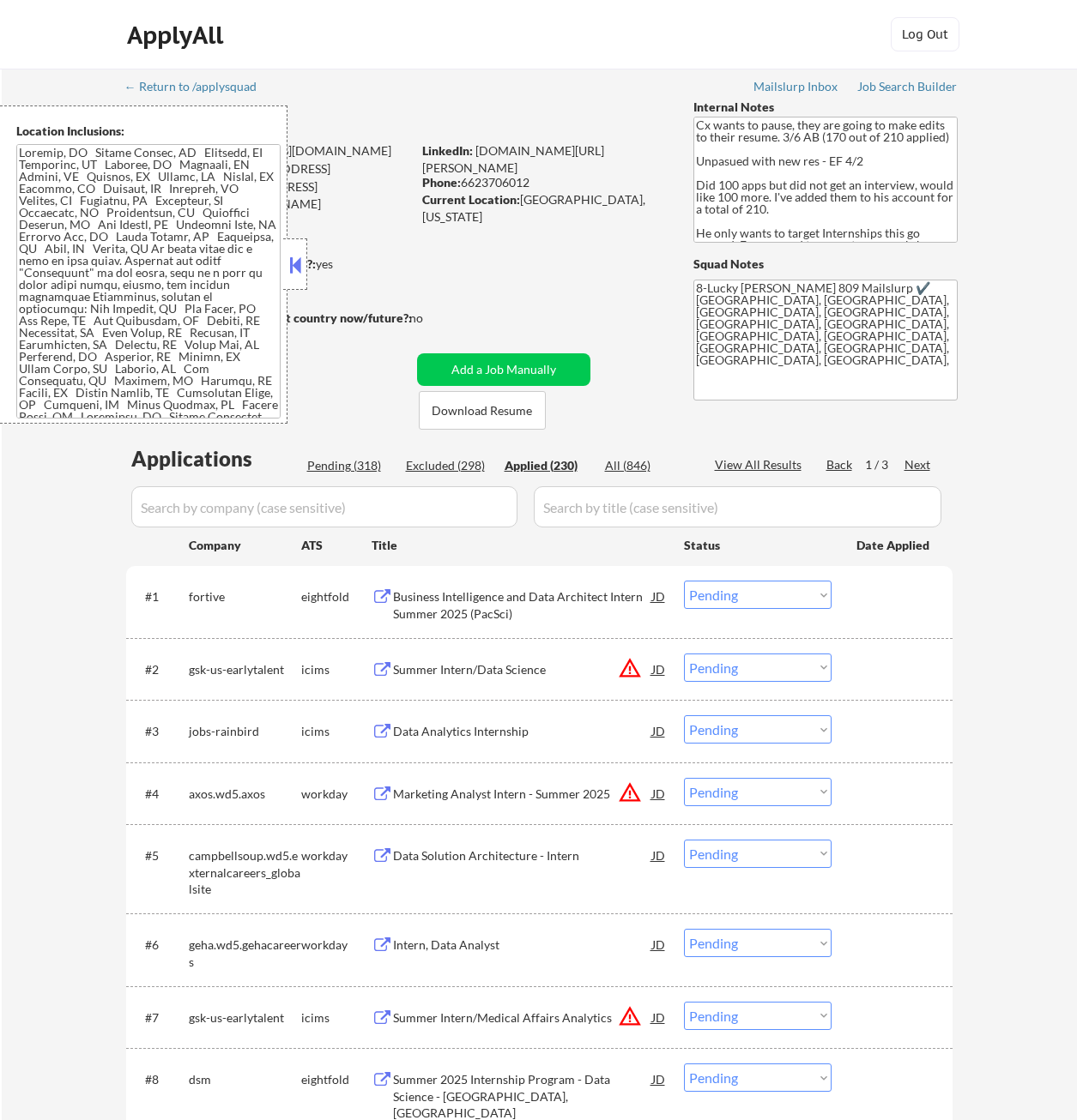
select select ""applied""
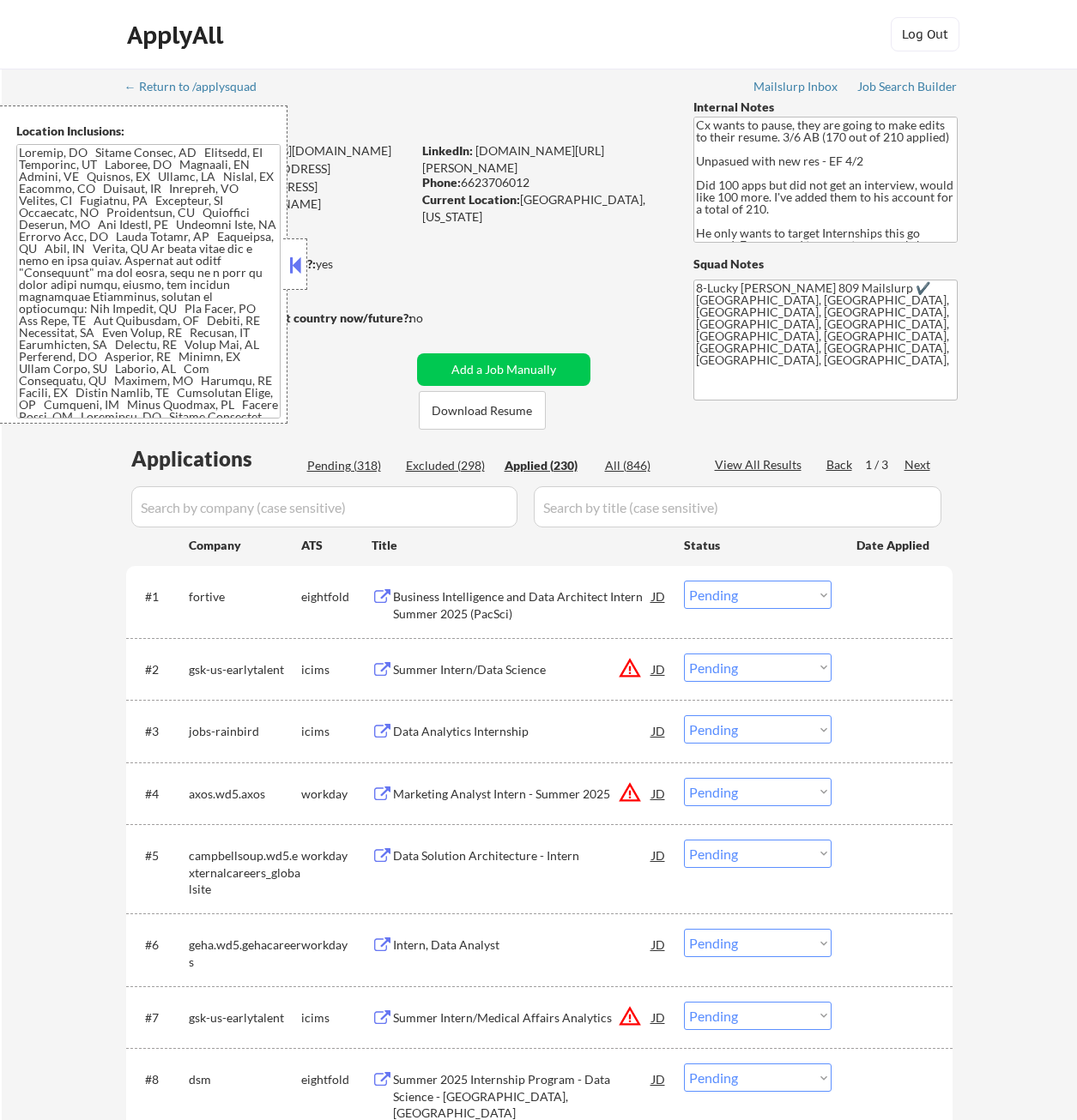
select select ""applied""
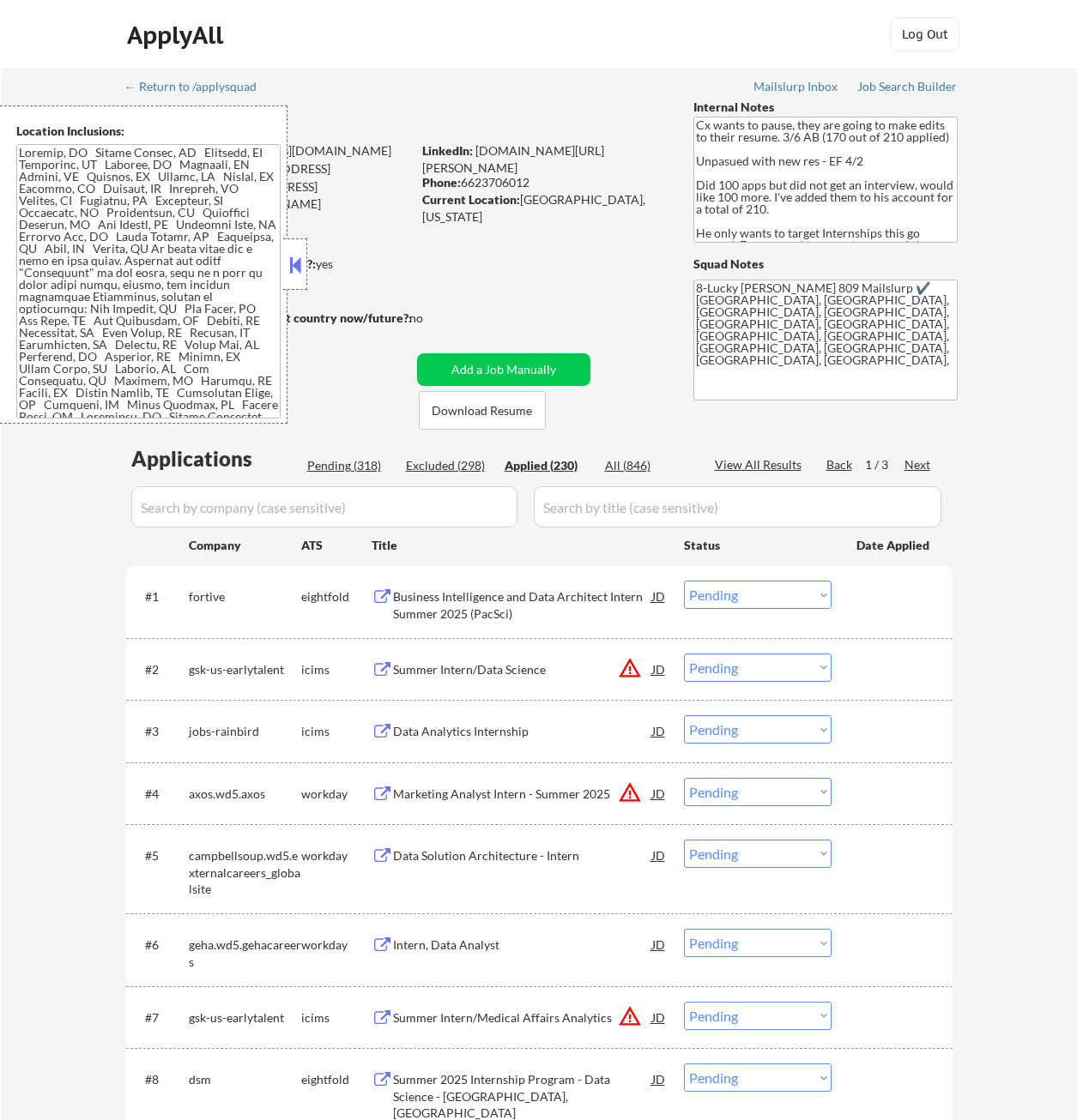
select select ""applied""
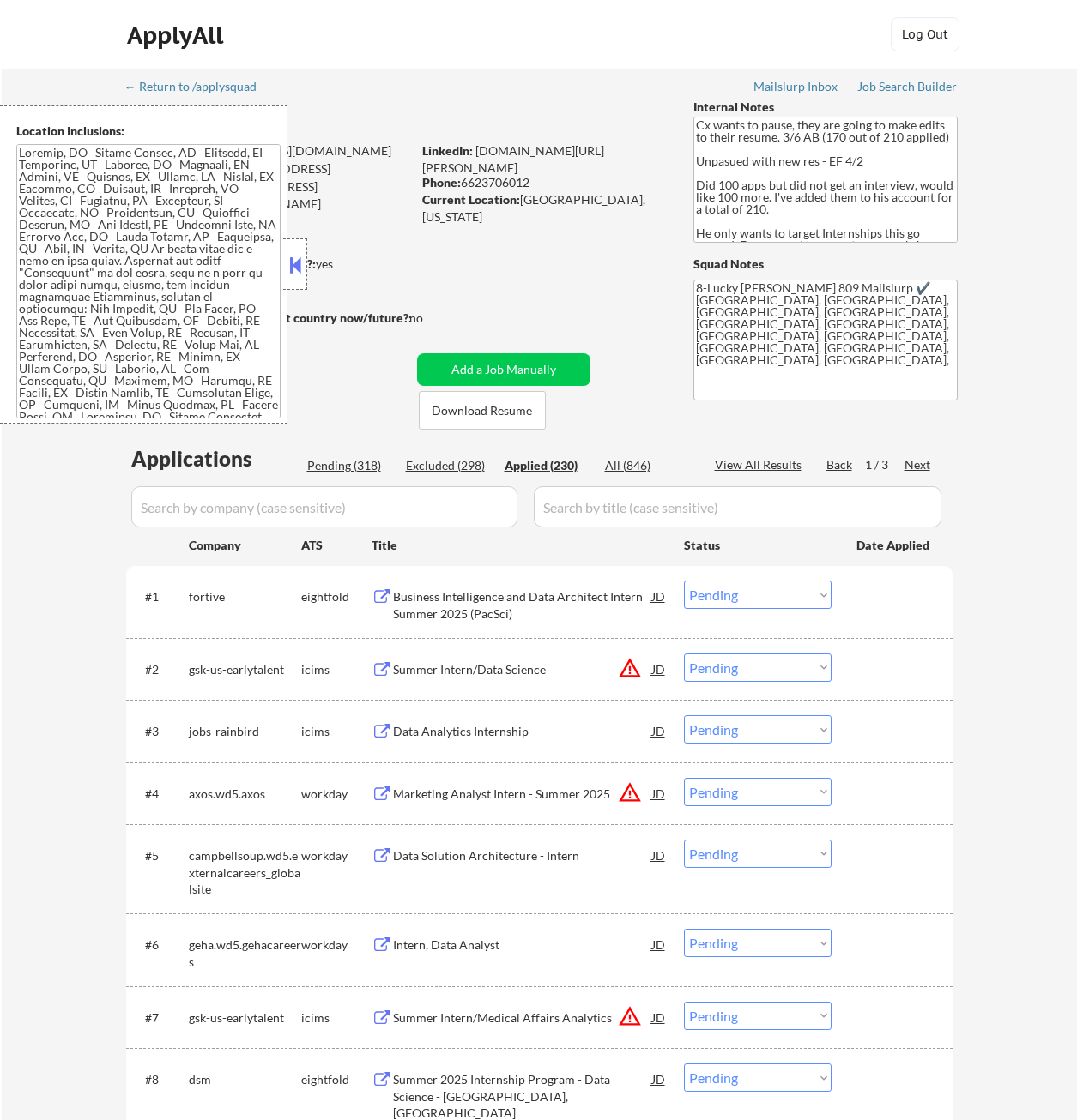
select select ""applied""
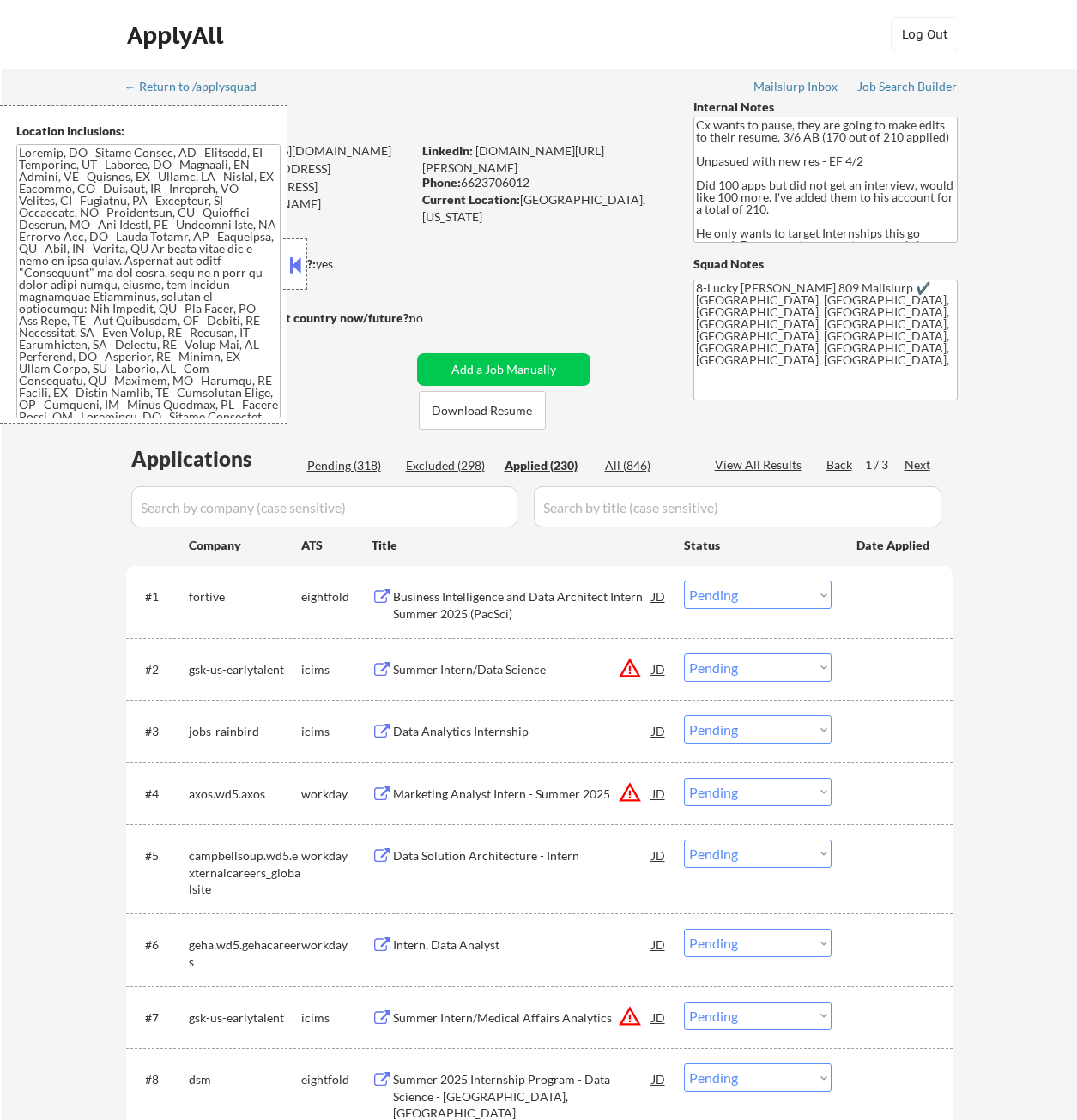
select select ""applied""
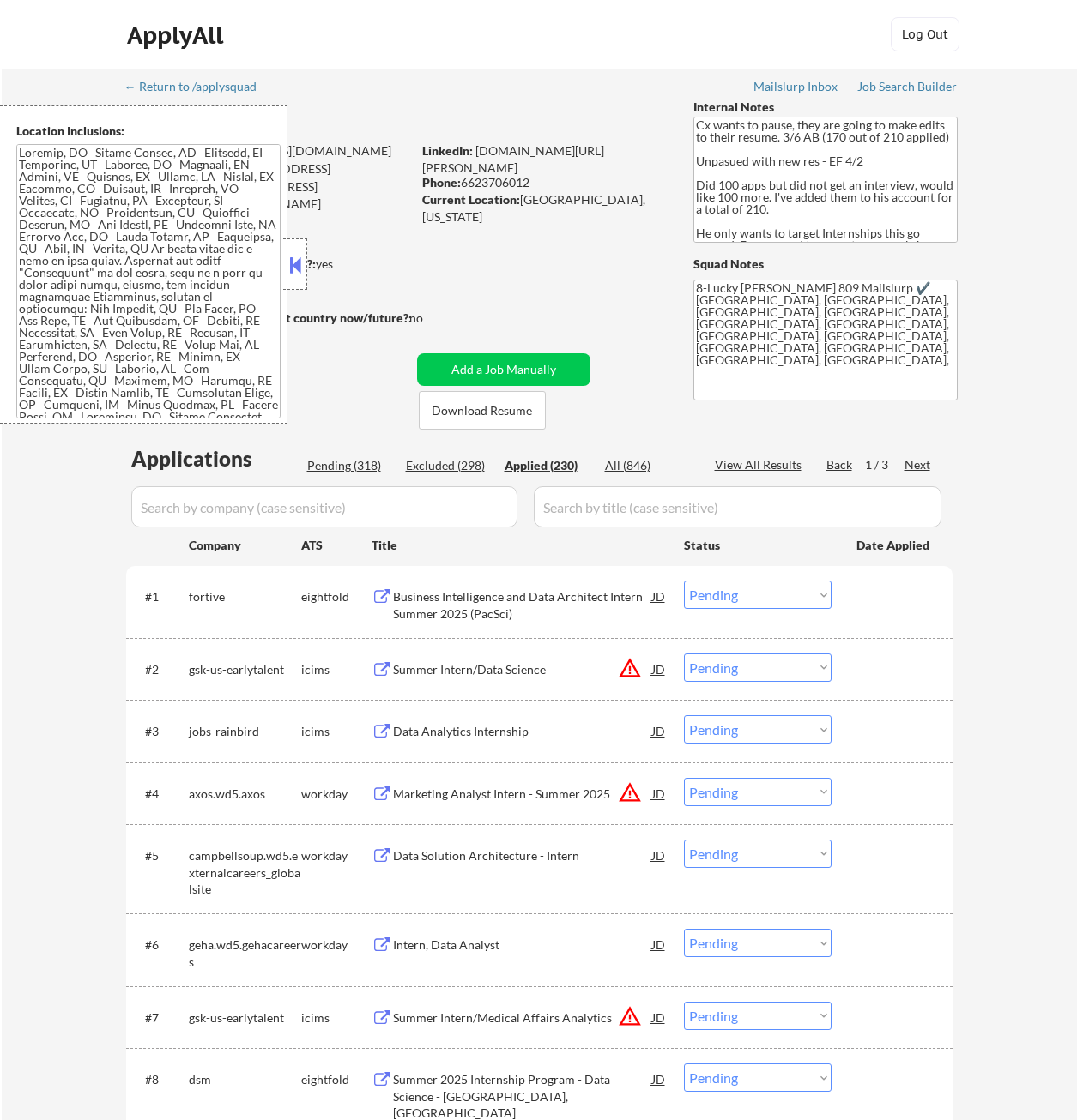
select select ""applied""
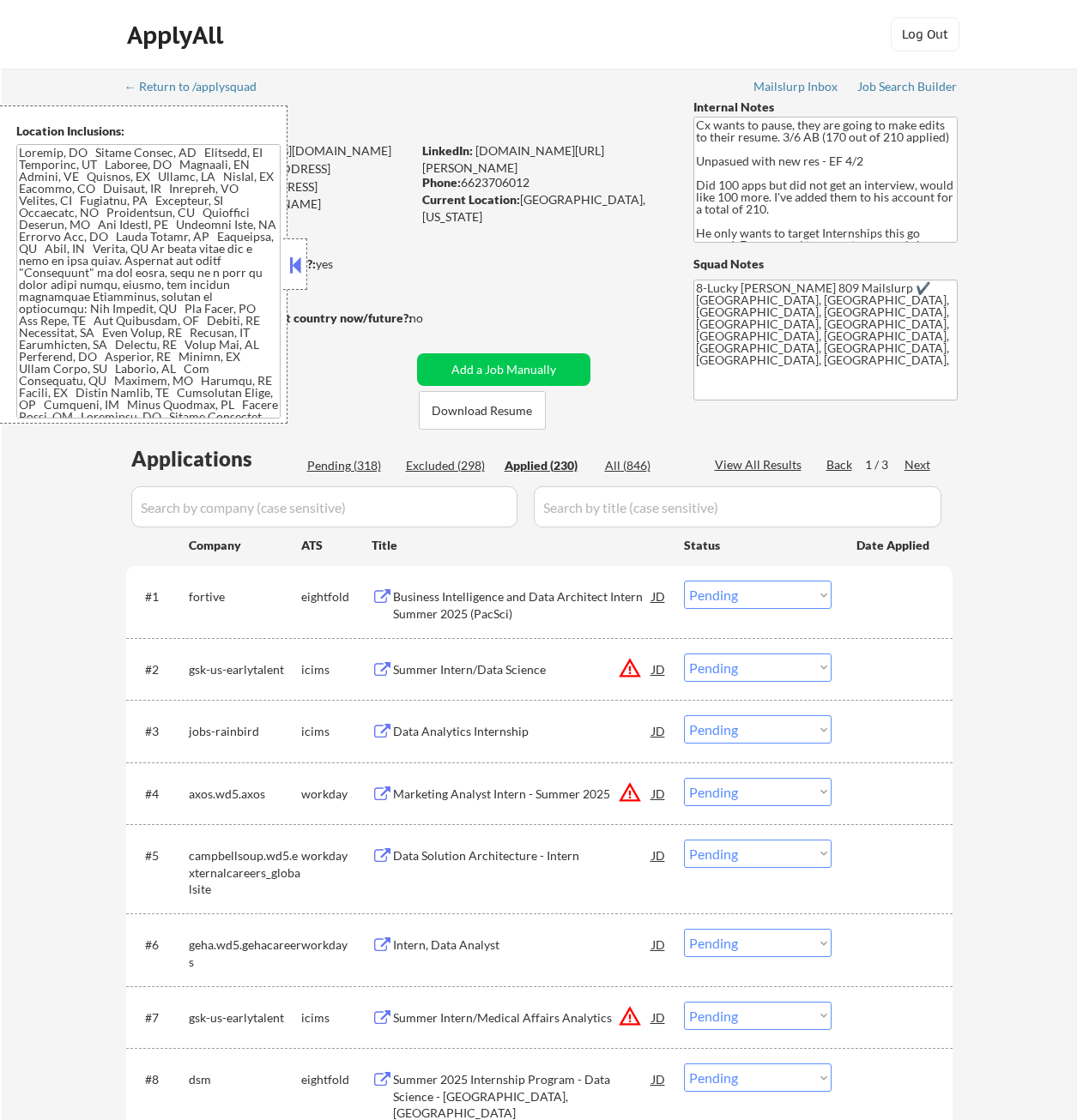
select select ""applied""
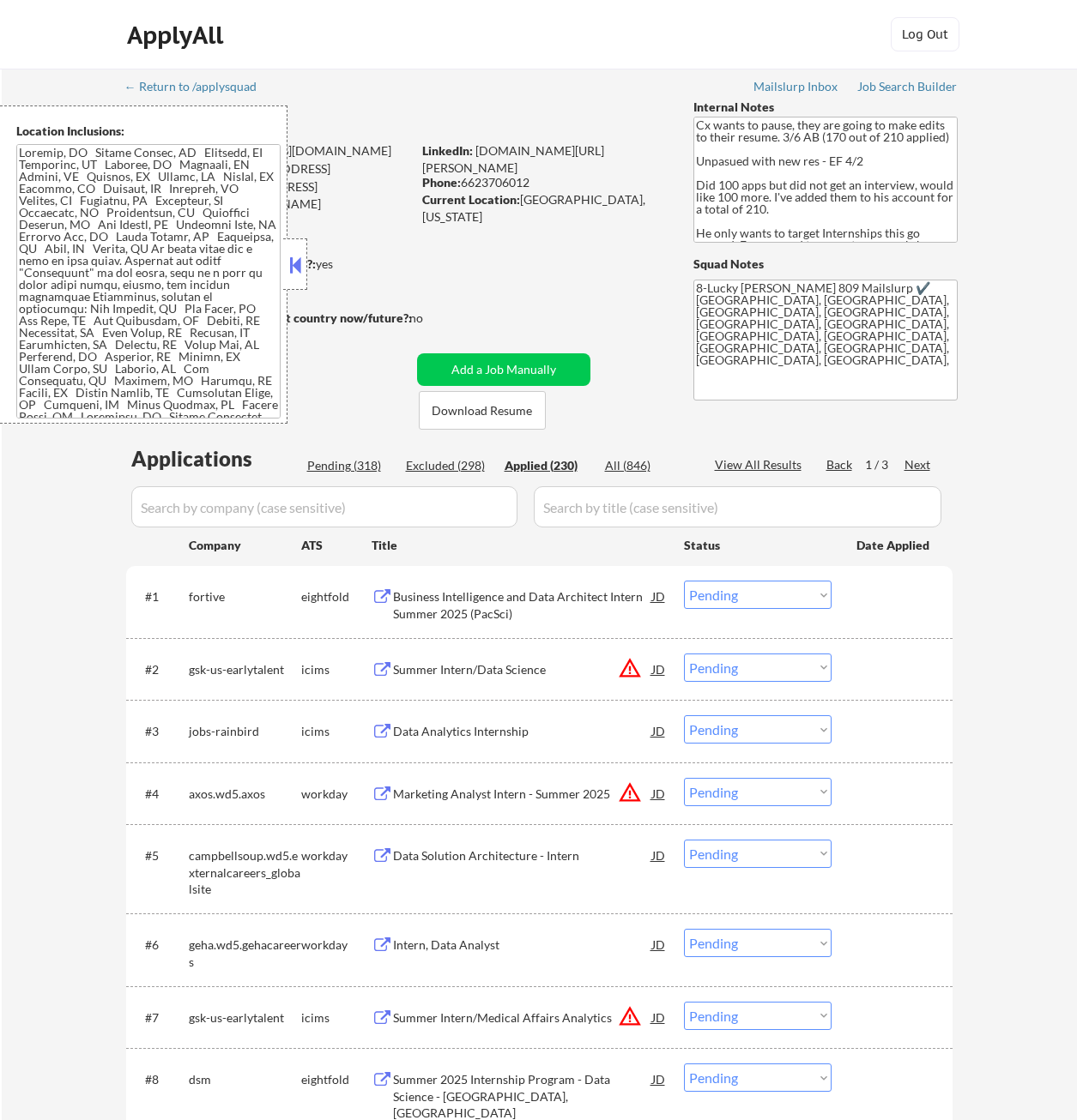
select select ""applied""
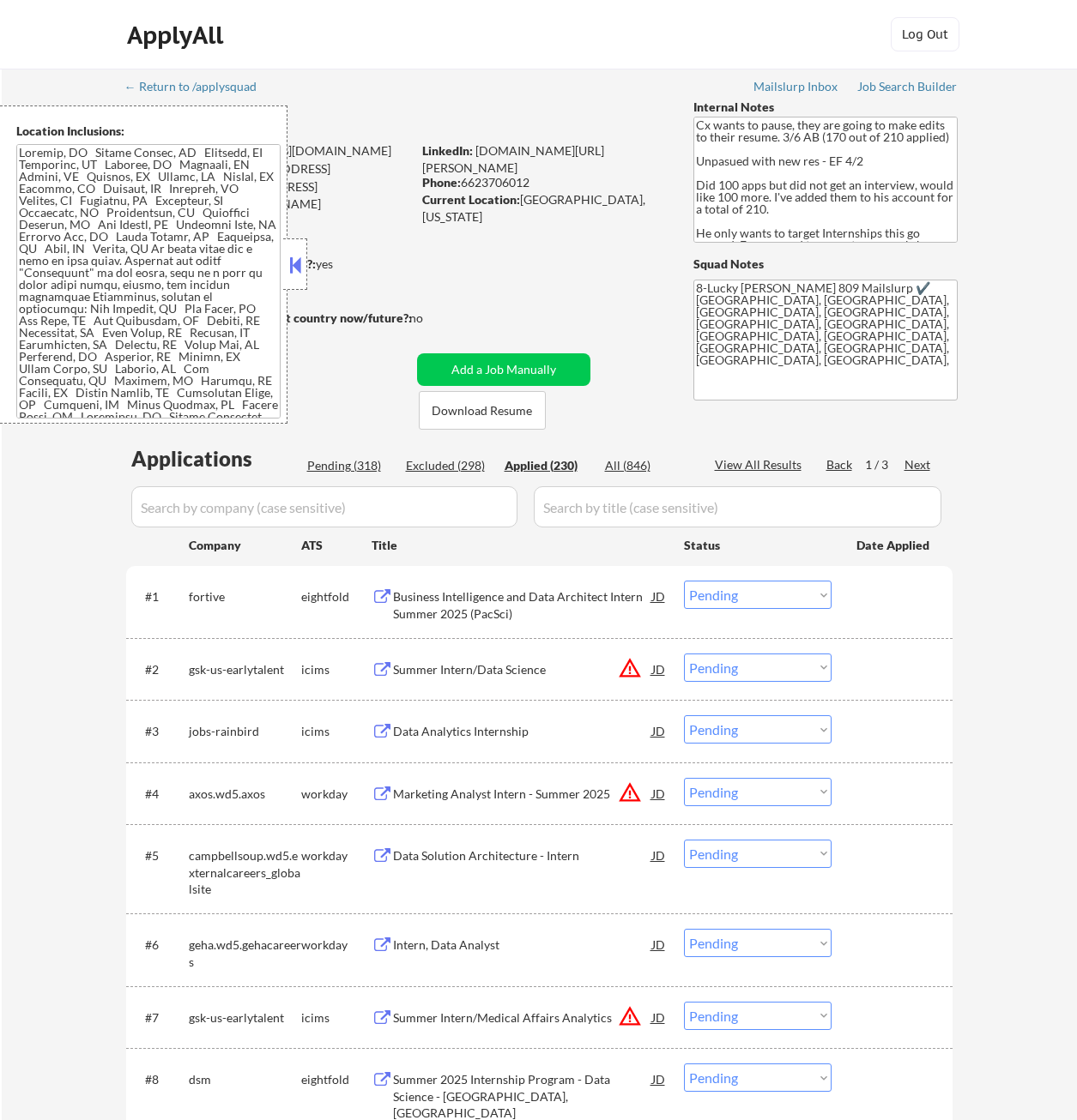
select select ""applied""
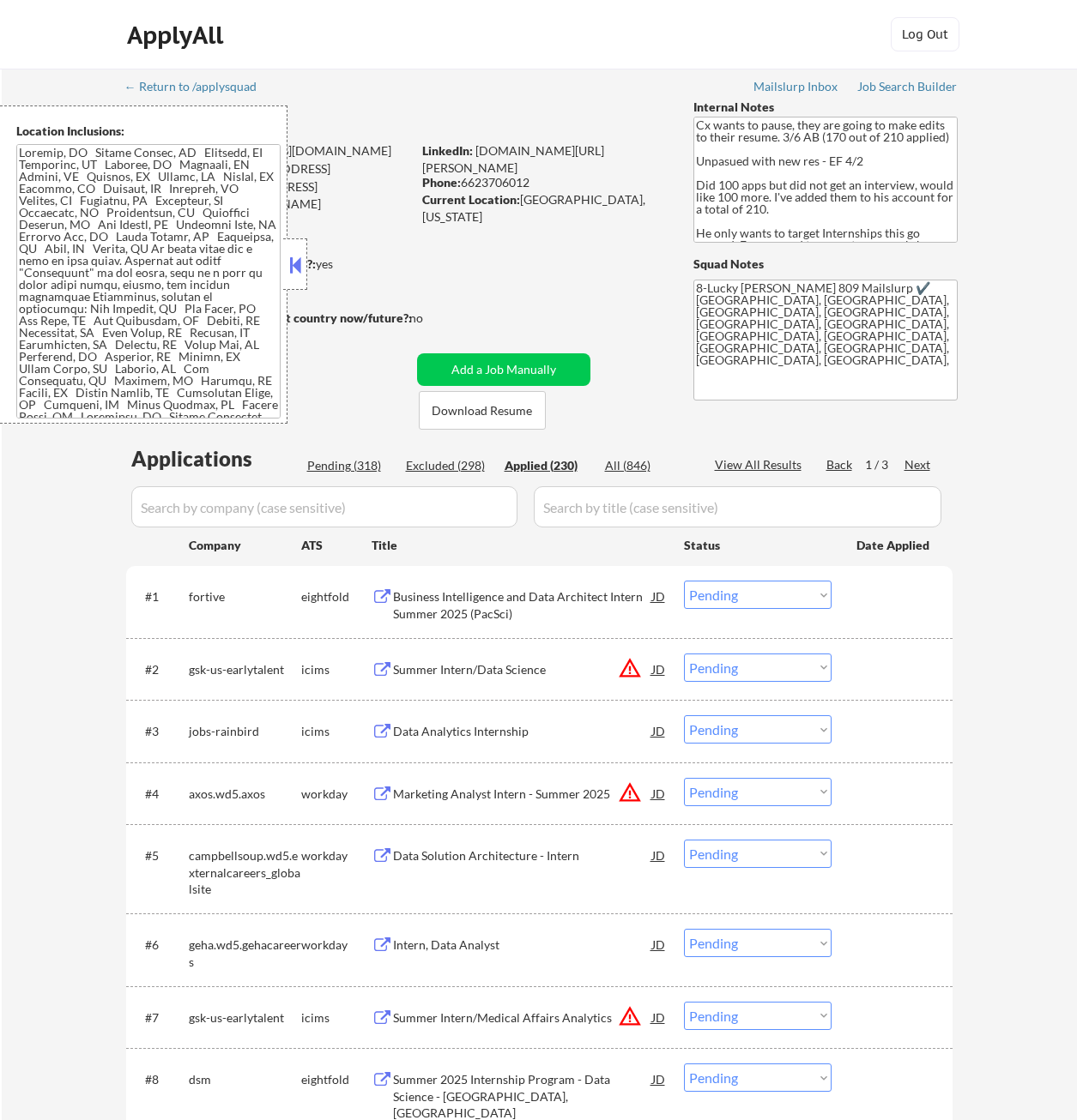
select select ""applied""
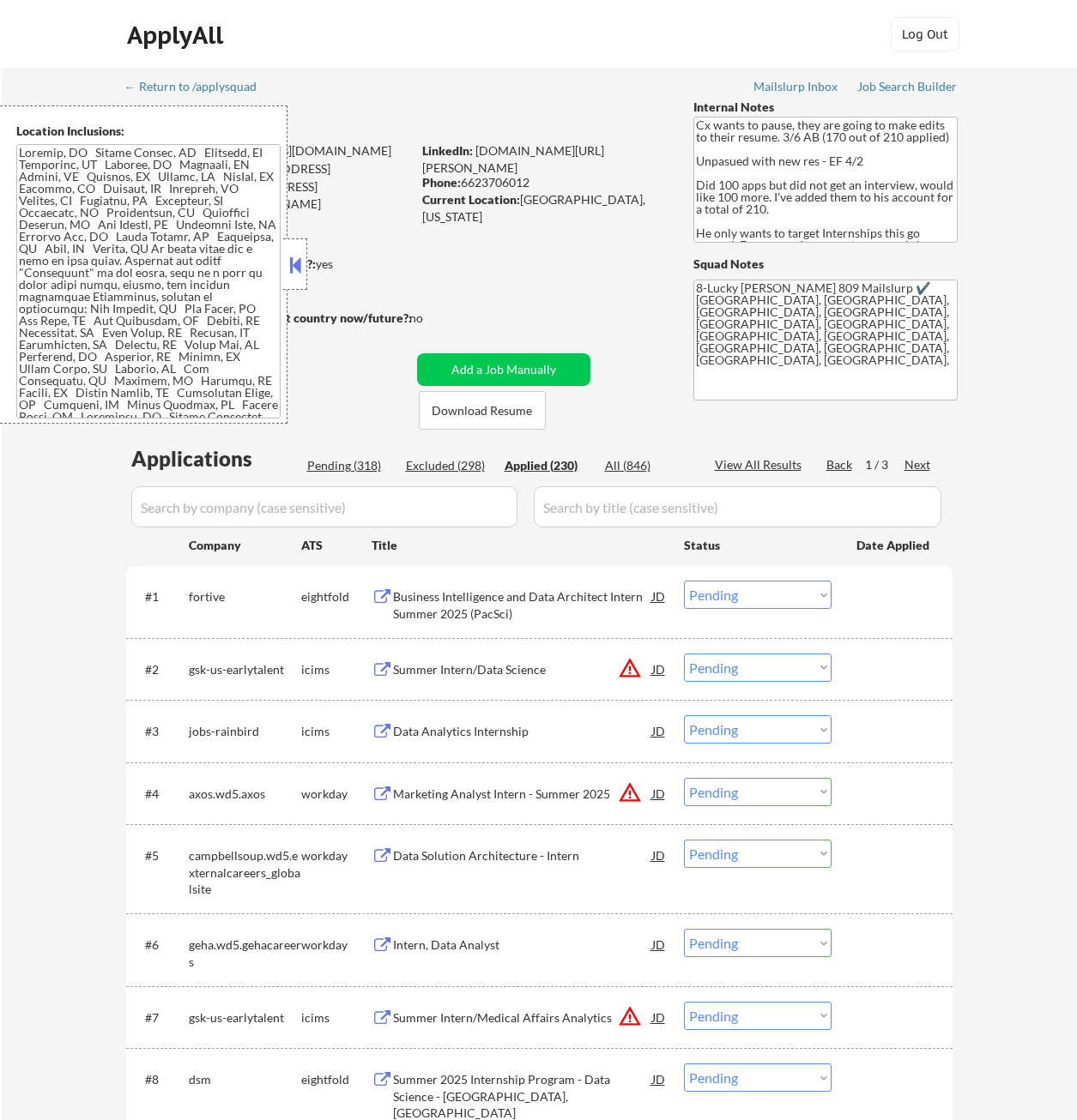
select select ""applied""
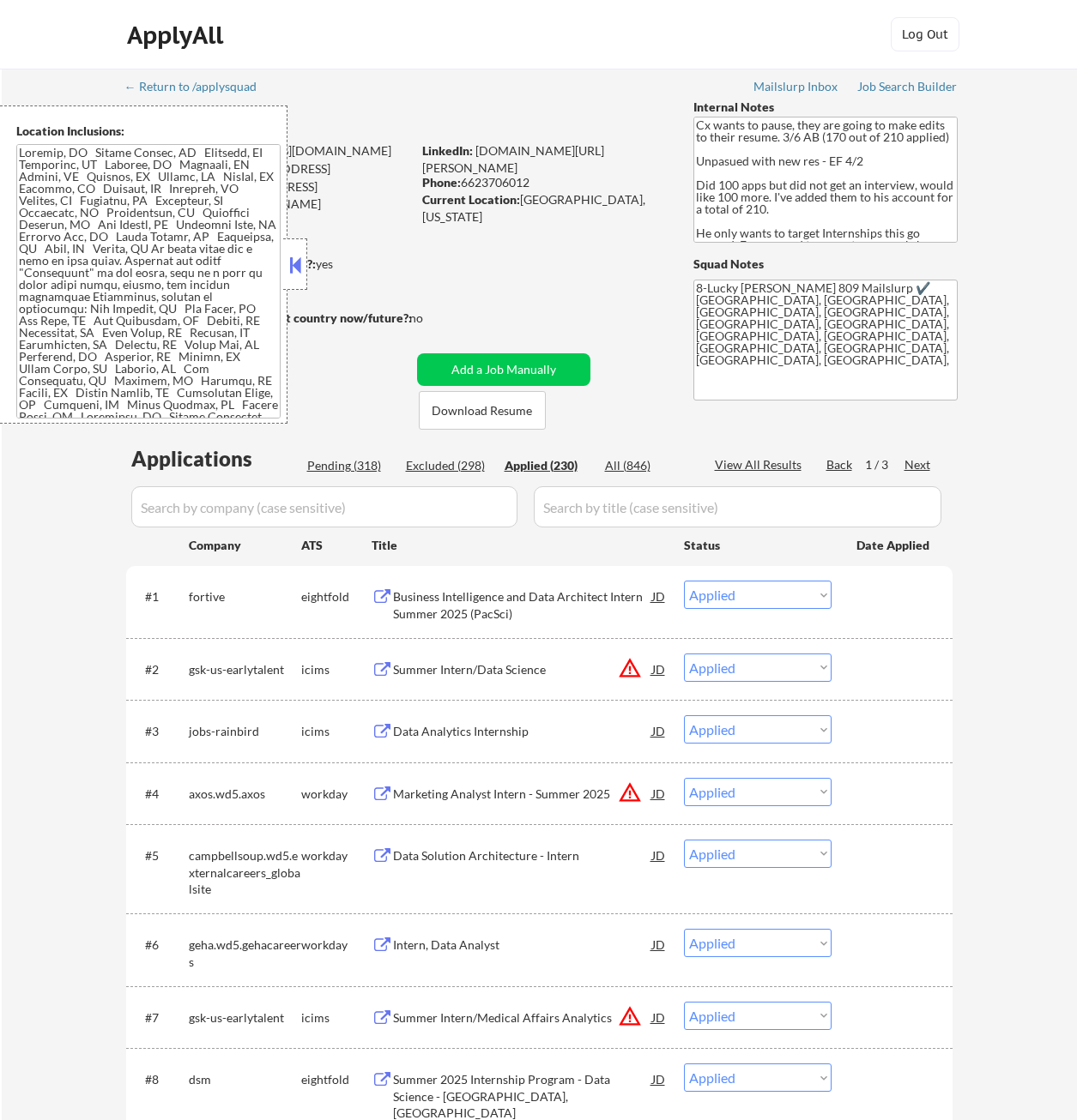
select select ""applied""
